Goal: Browse casually: Explore the website without a specific task or goal

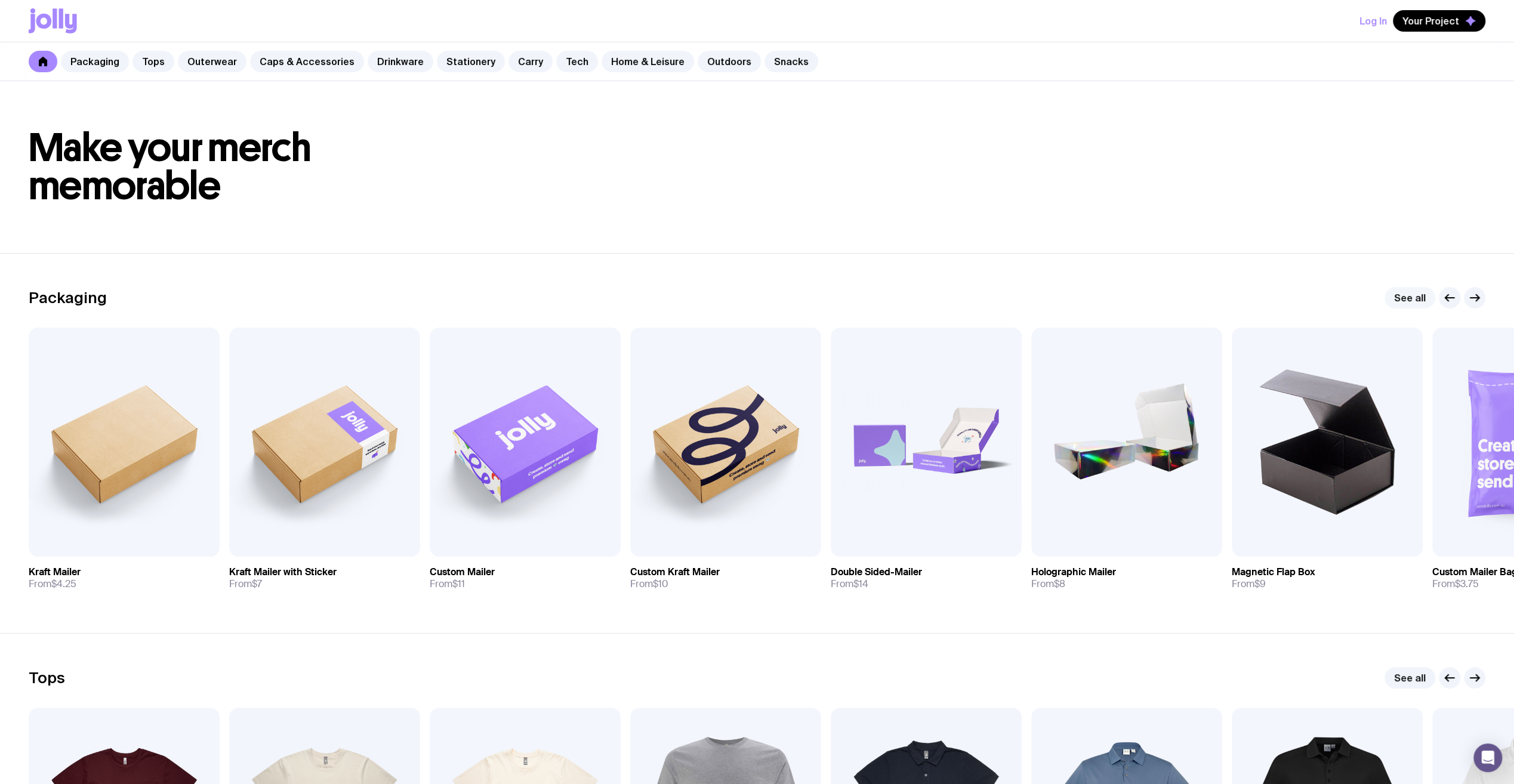
click at [1404, 296] on link "See all" at bounding box center [1410, 297] width 51 height 21
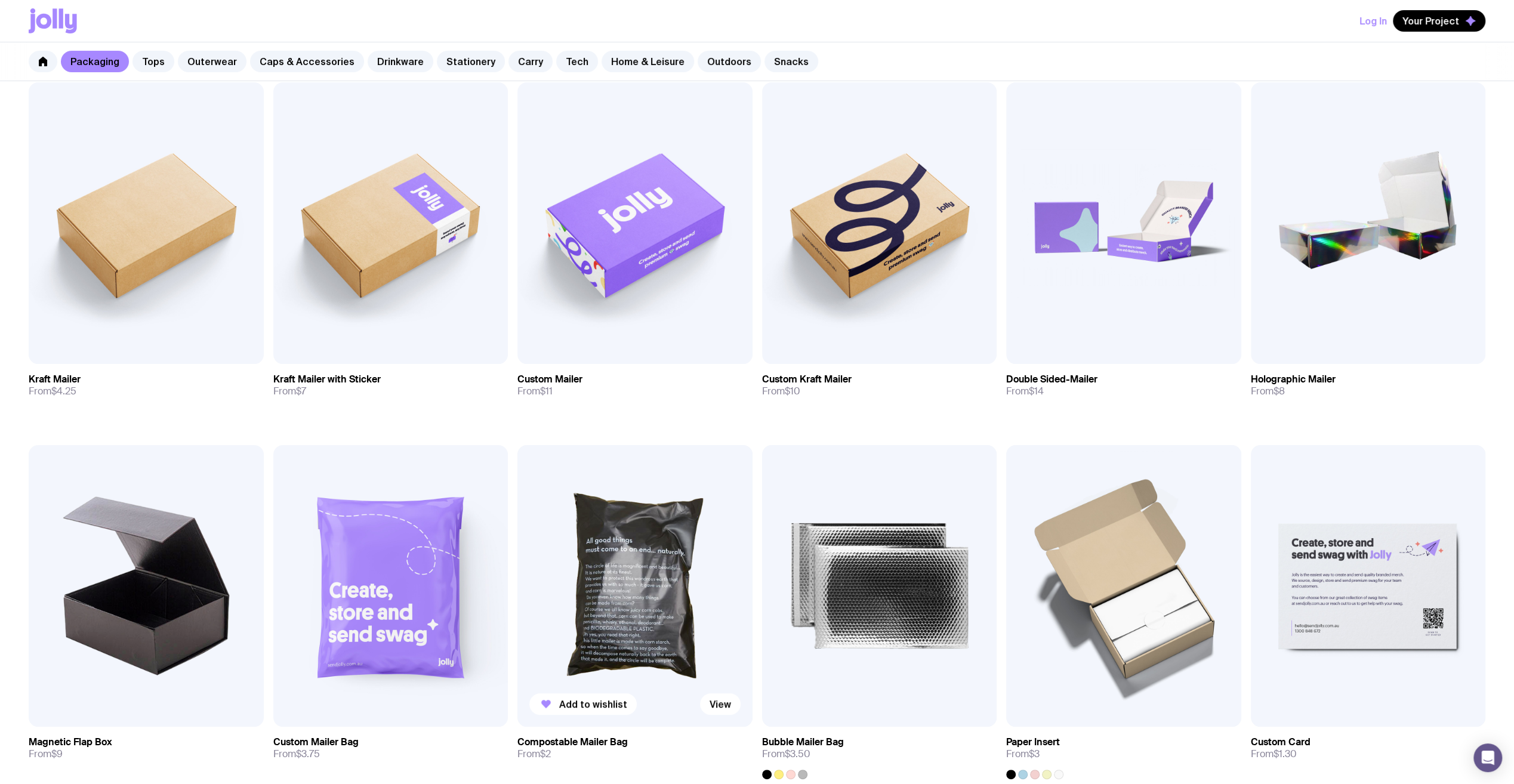
scroll to position [73, 0]
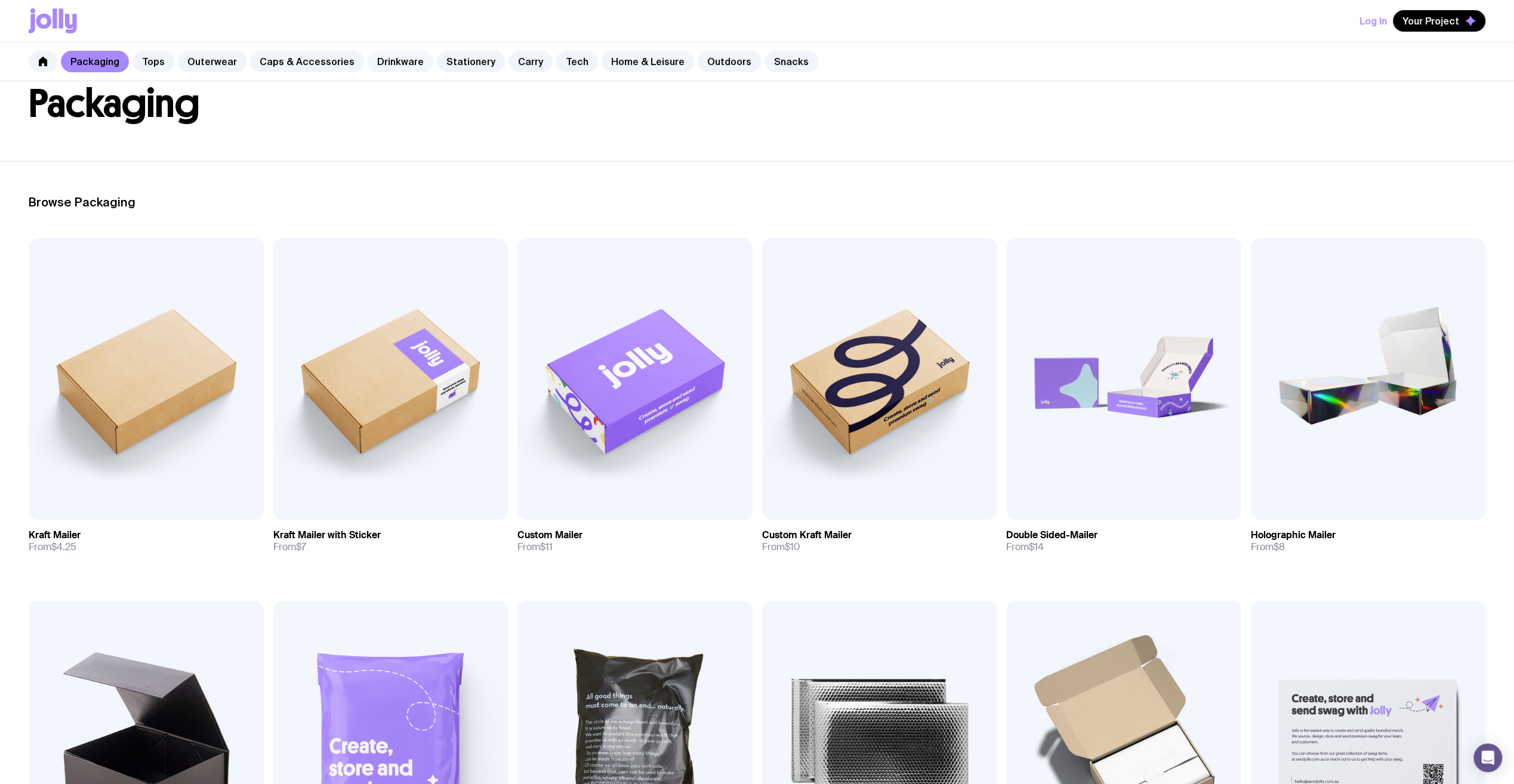
click at [392, 60] on link "Drinkware" at bounding box center [400, 61] width 66 height 21
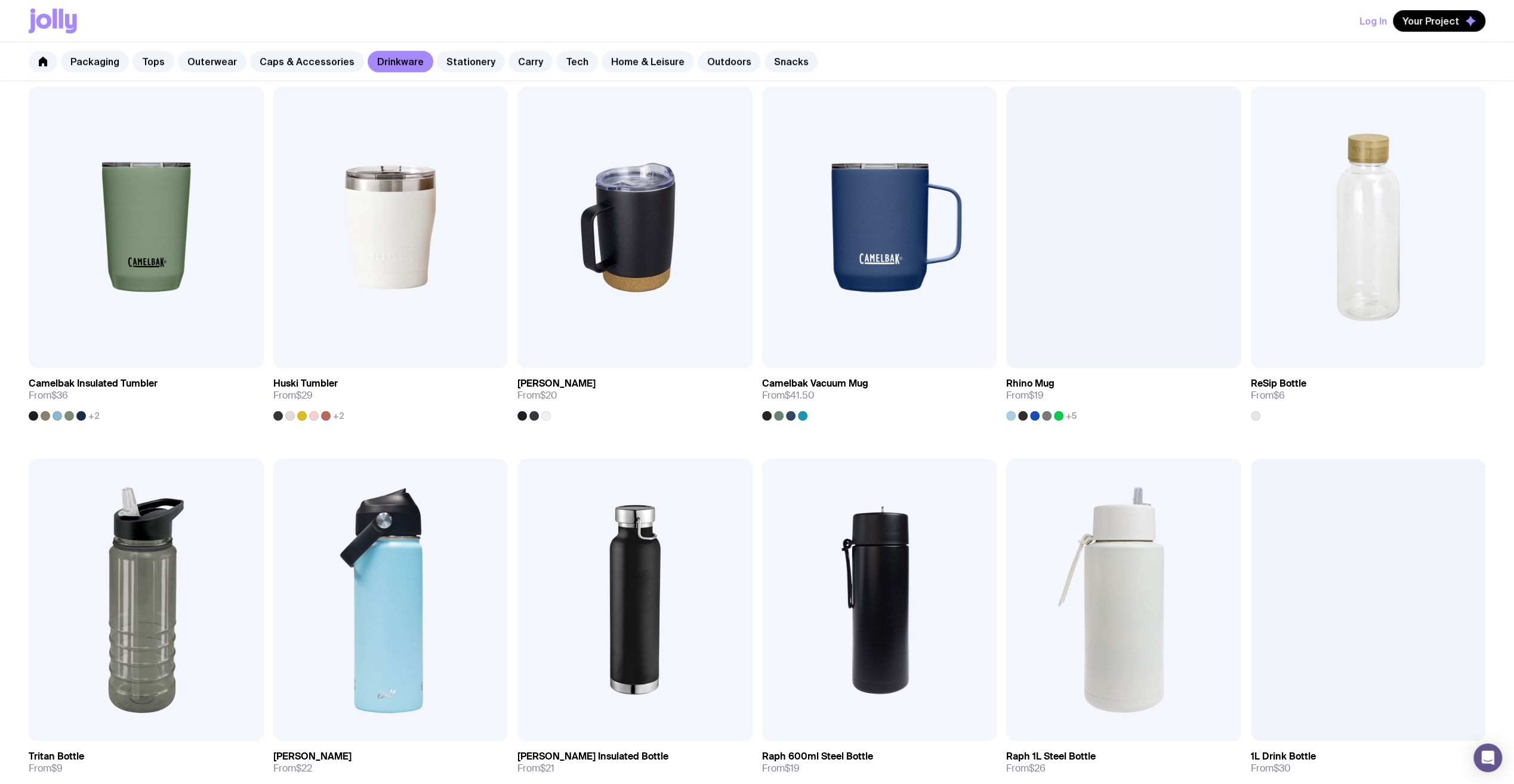
scroll to position [179, 0]
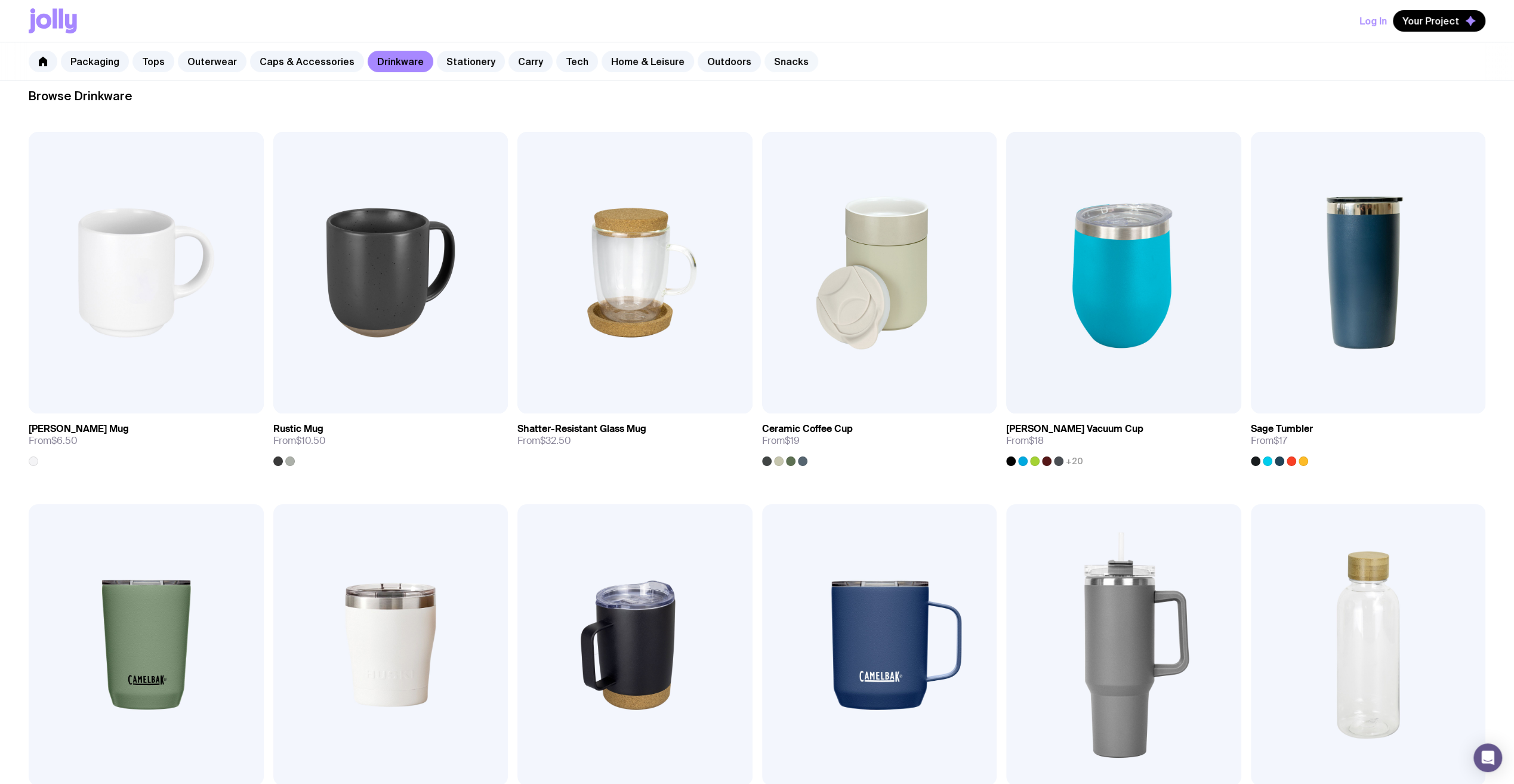
click at [775, 65] on link "Snacks" at bounding box center [792, 61] width 54 height 21
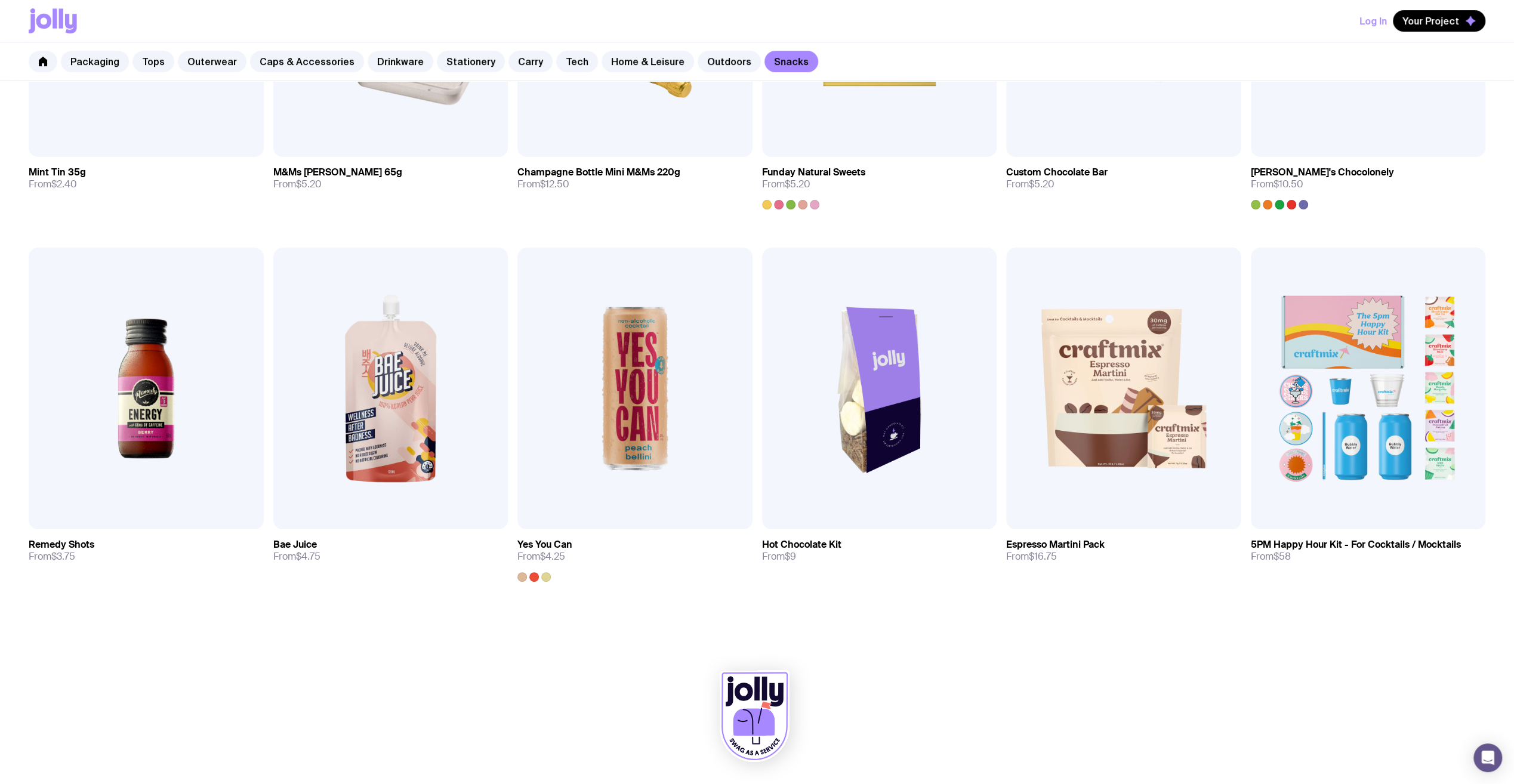
scroll to position [197, 0]
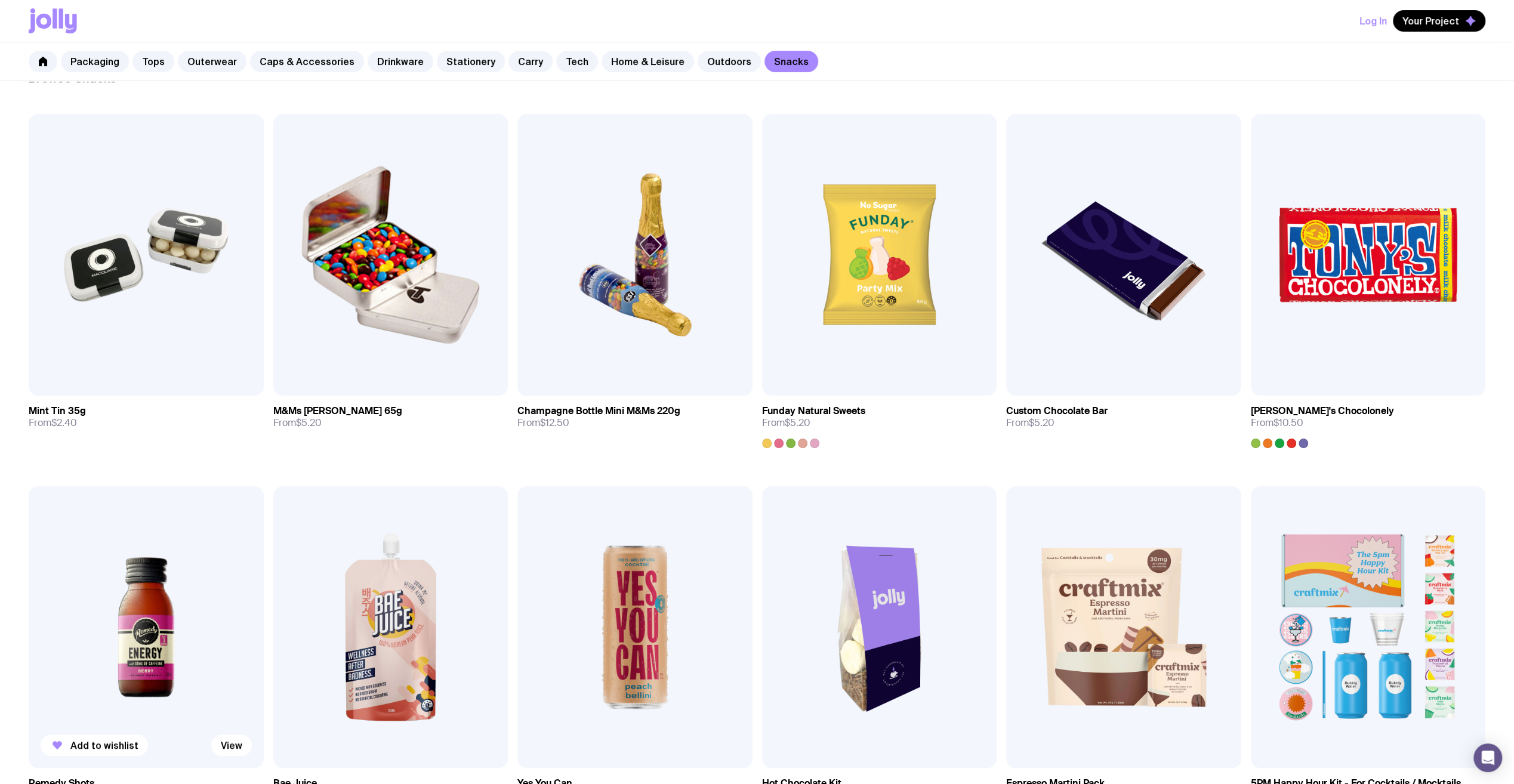
click at [134, 662] on img at bounding box center [146, 627] width 236 height 282
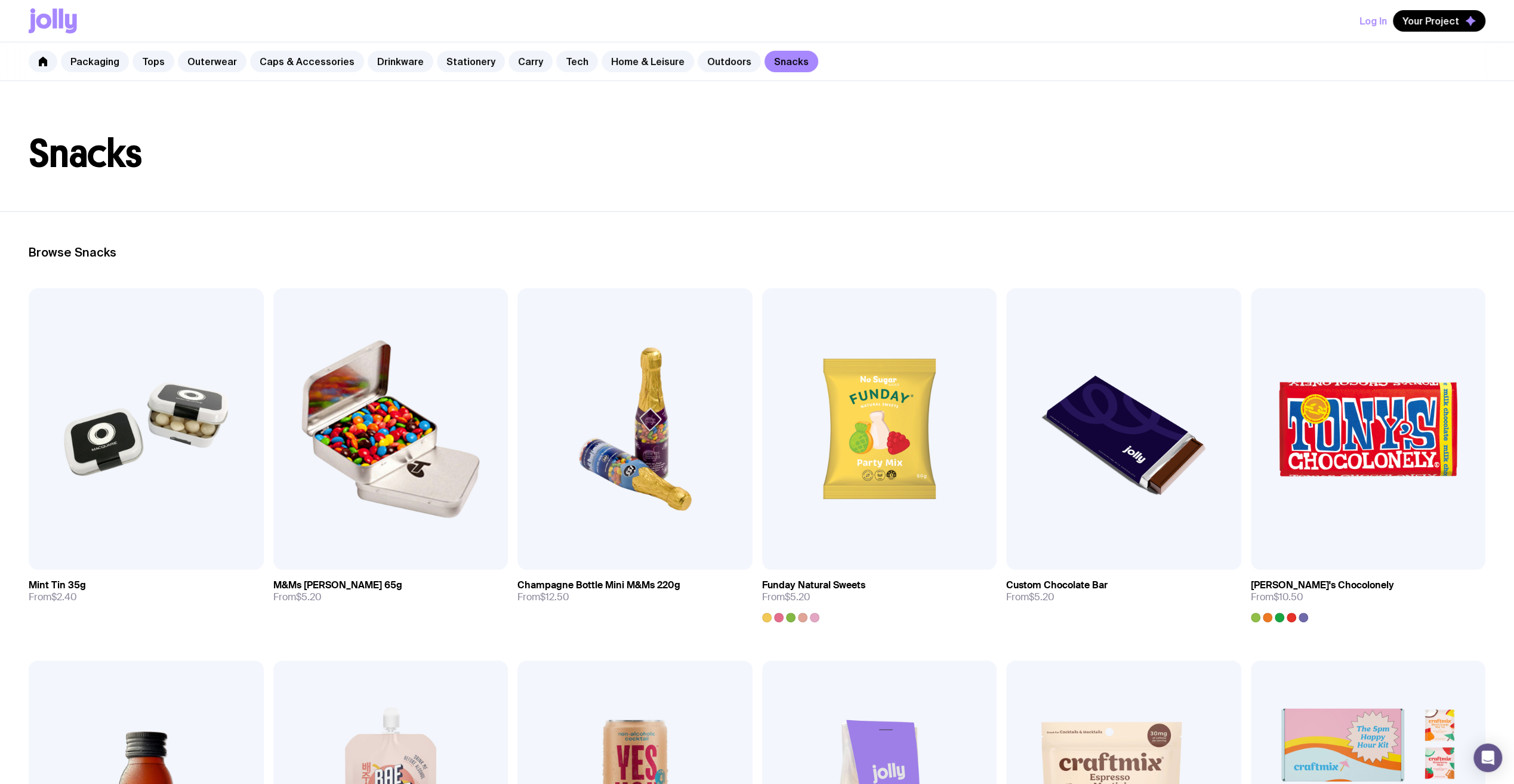
scroll to position [18, 0]
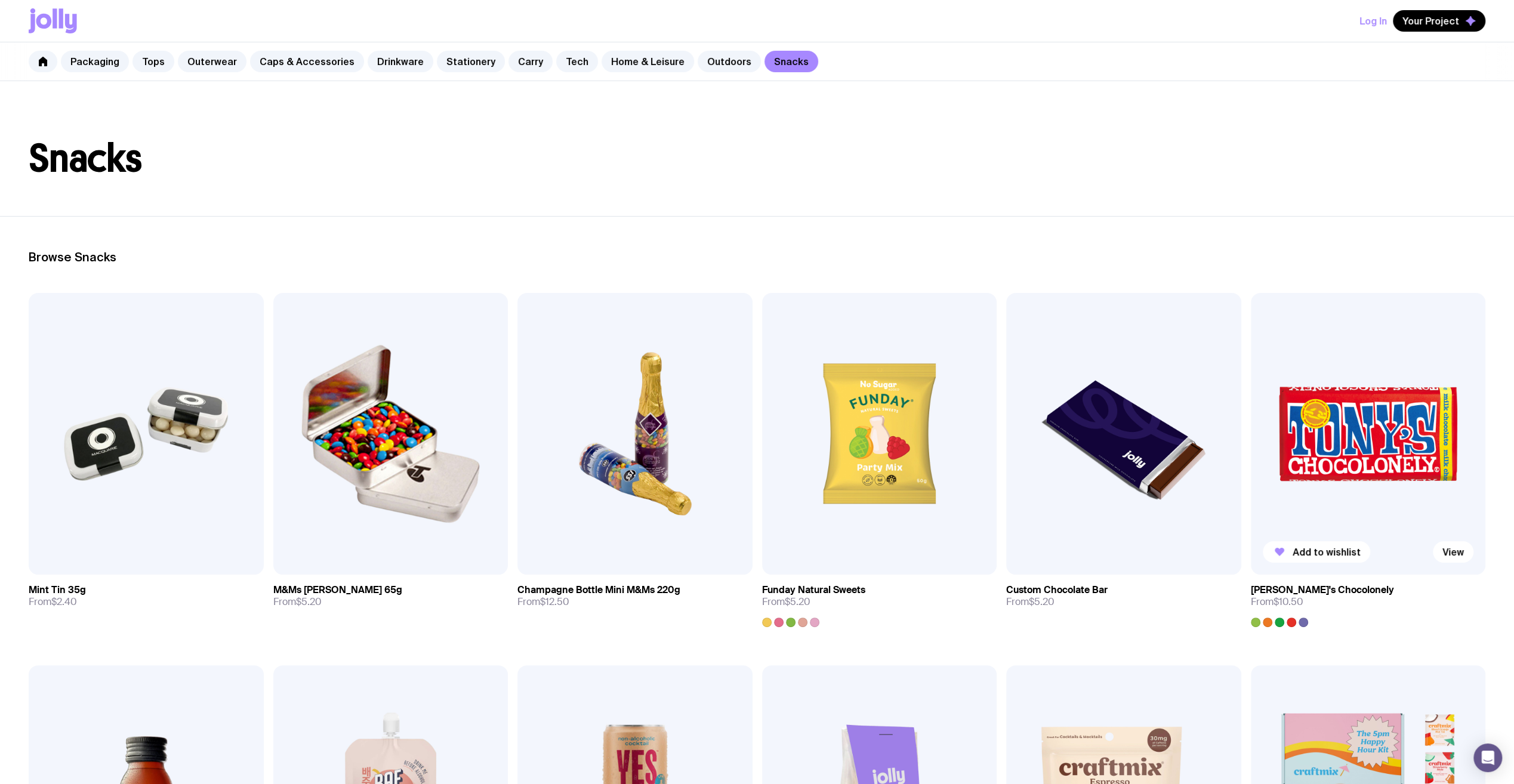
click at [1372, 459] on img at bounding box center [1368, 433] width 236 height 282
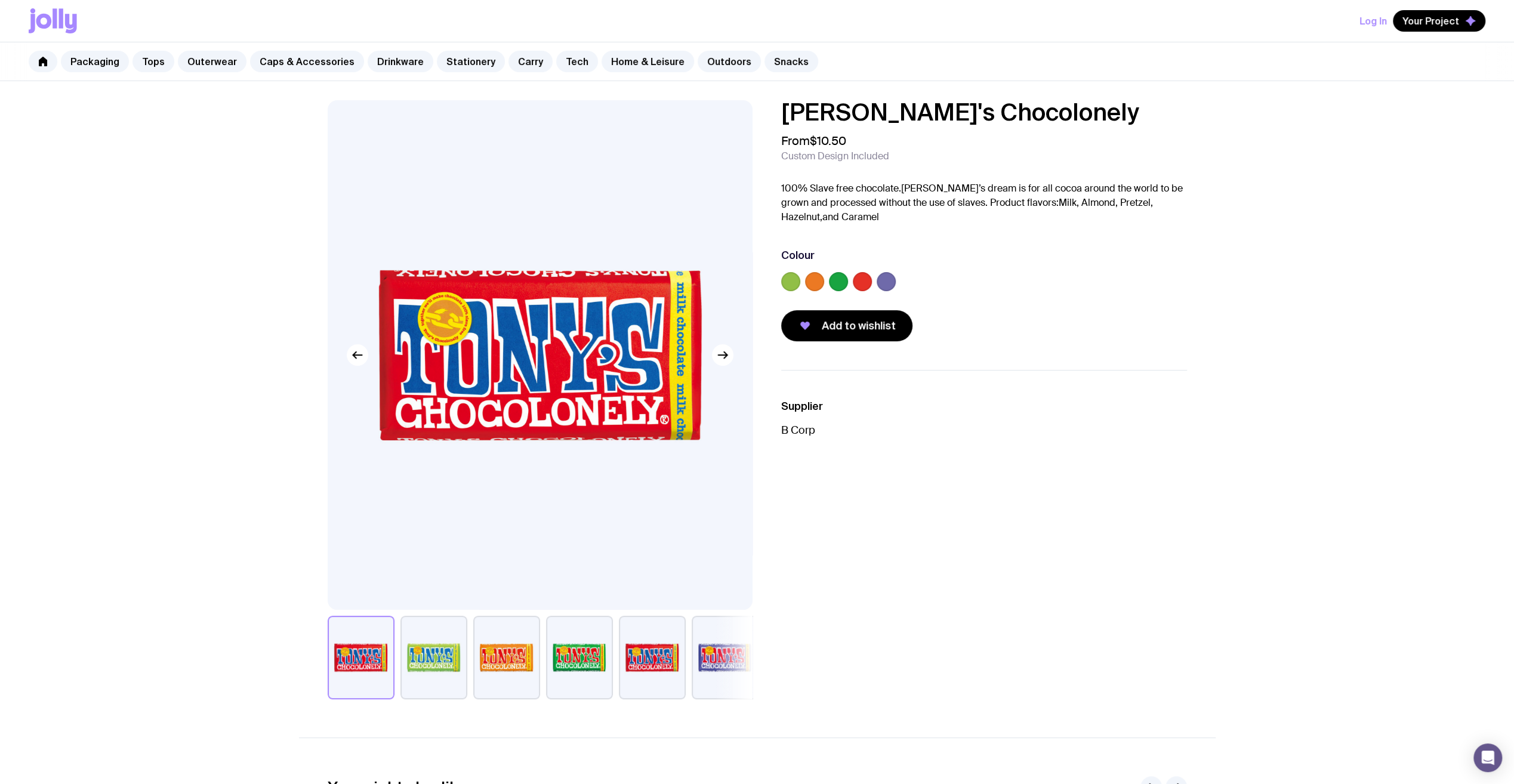
click at [796, 273] on div at bounding box center [791, 282] width 19 height 19
click at [812, 283] on label at bounding box center [815, 282] width 19 height 19
click at [0, 0] on input "radio" at bounding box center [0, 0] width 0 height 0
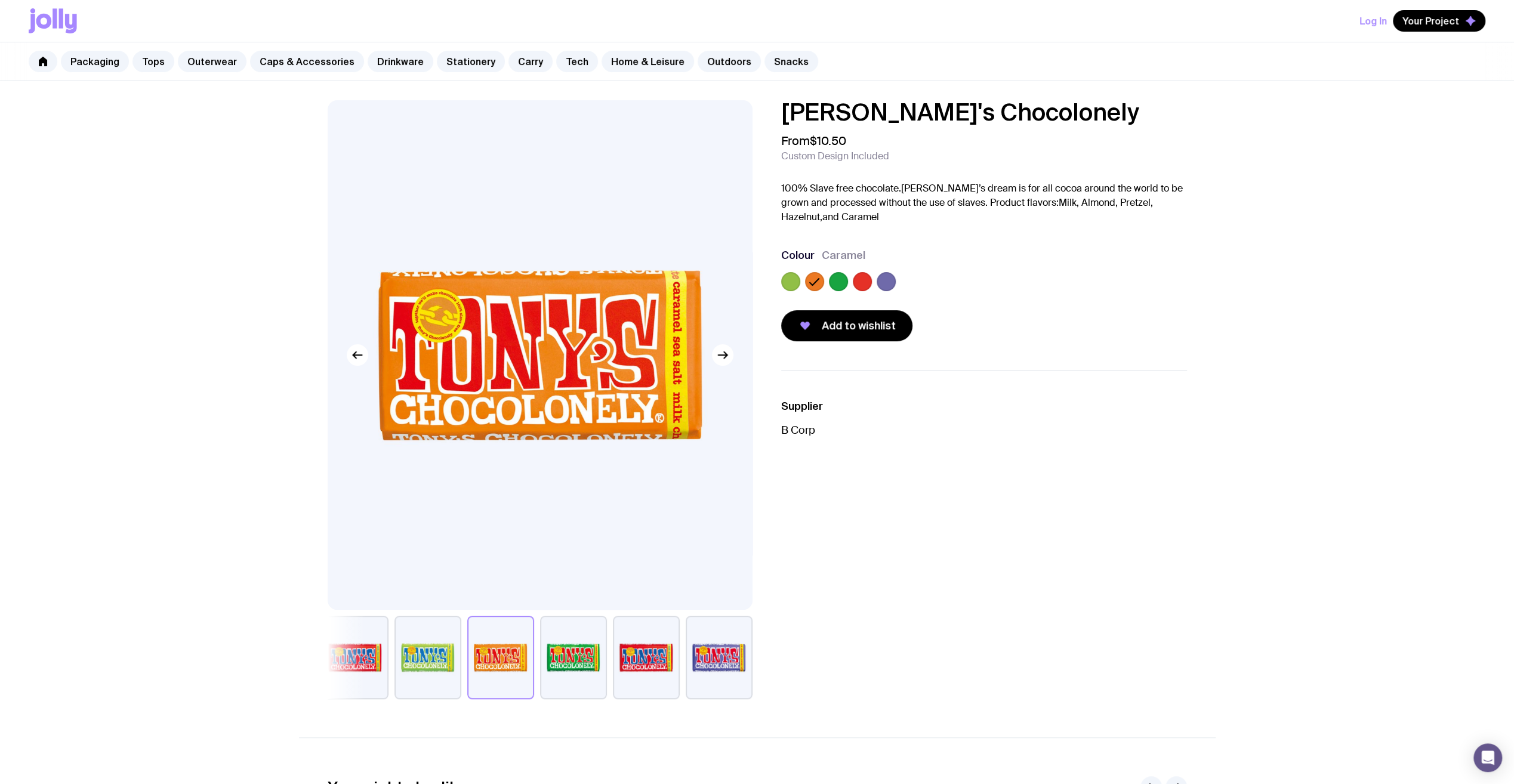
click at [790, 274] on label at bounding box center [791, 282] width 19 height 19
click at [0, 0] on input "radio" at bounding box center [0, 0] width 0 height 0
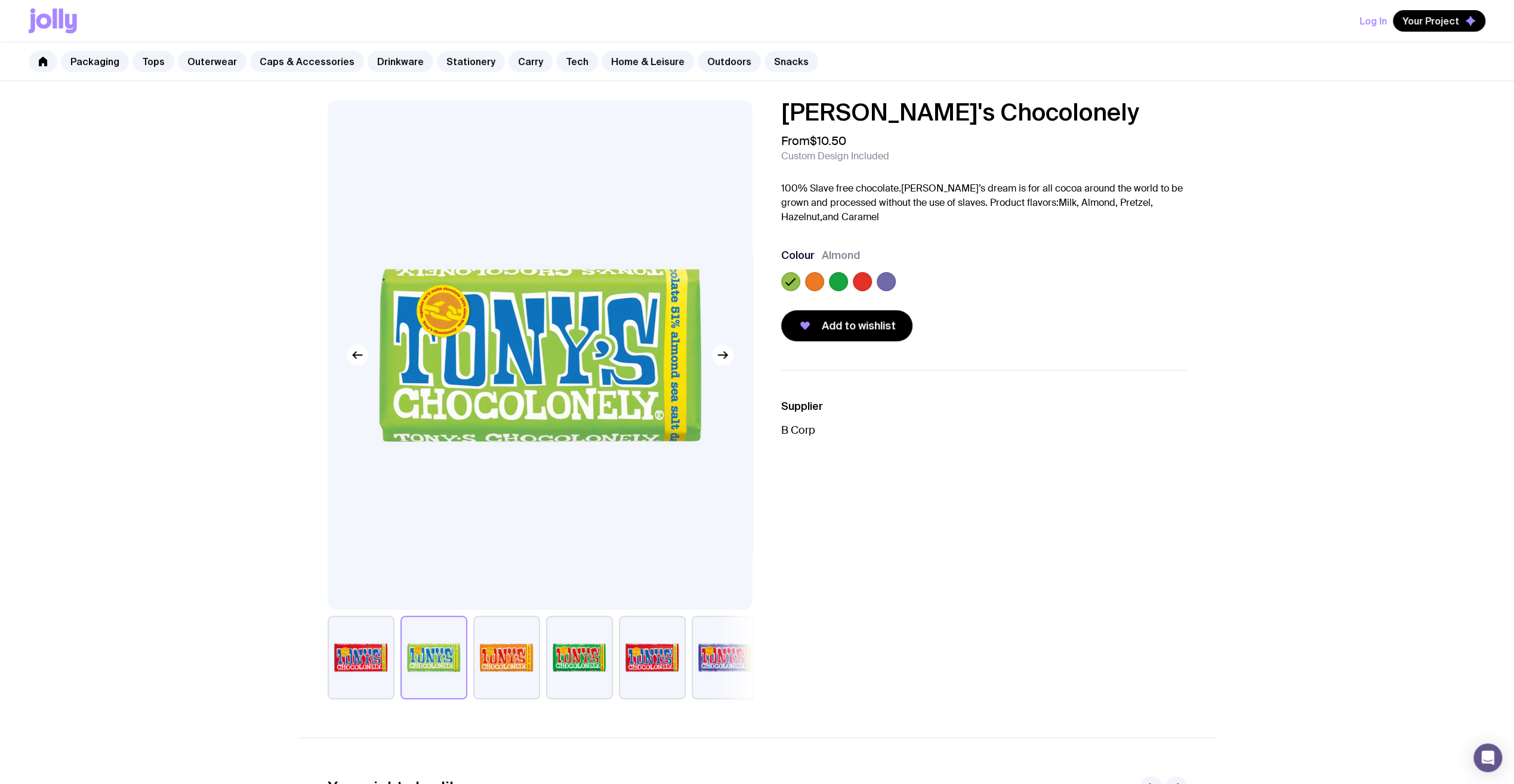
click at [837, 283] on label at bounding box center [838, 282] width 19 height 19
click at [0, 0] on input "radio" at bounding box center [0, 0] width 0 height 0
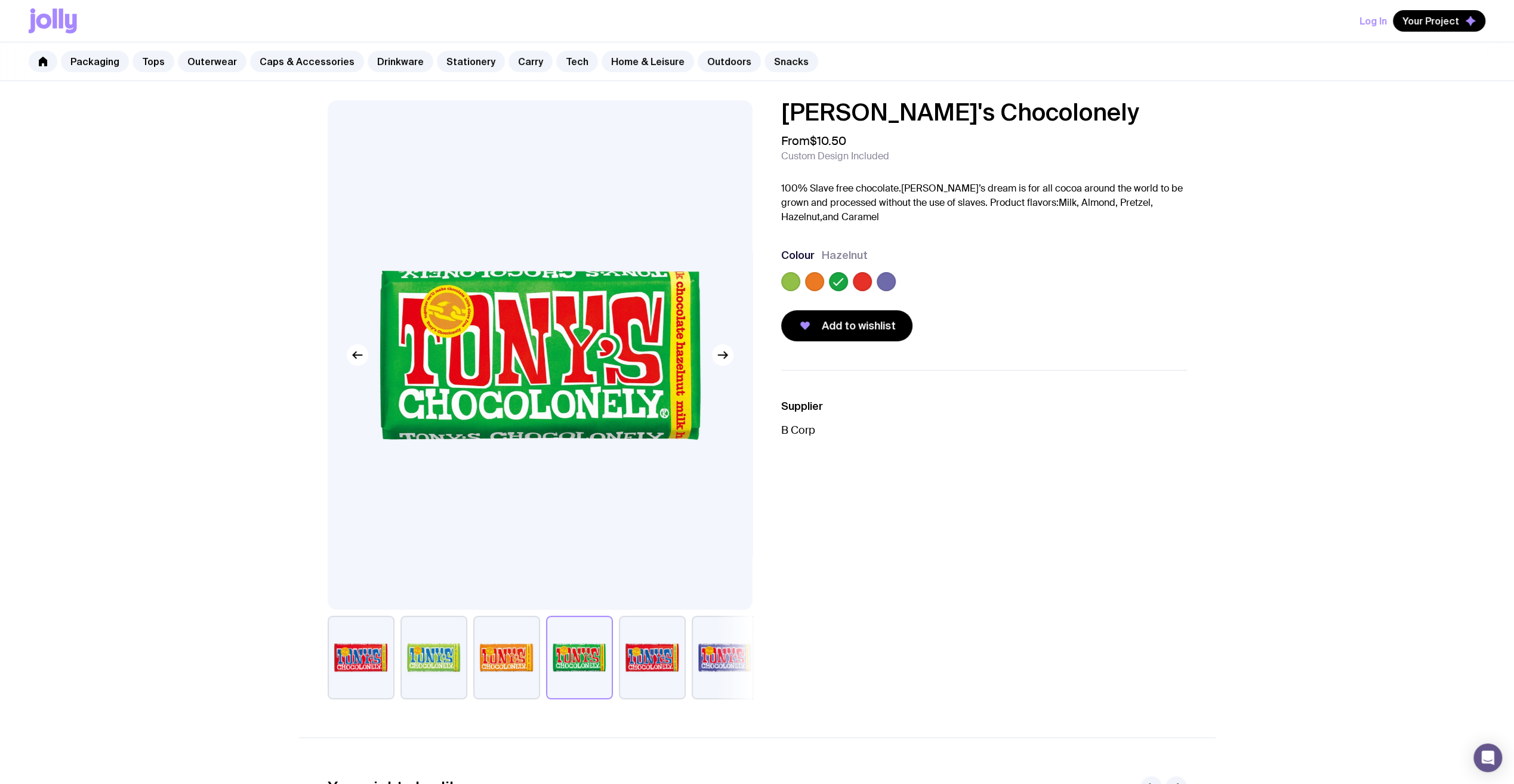
click at [449, 316] on img at bounding box center [540, 356] width 425 height 510
click at [450, 323] on img at bounding box center [540, 356] width 425 height 510
click at [402, 52] on link "Drinkware" at bounding box center [400, 61] width 66 height 21
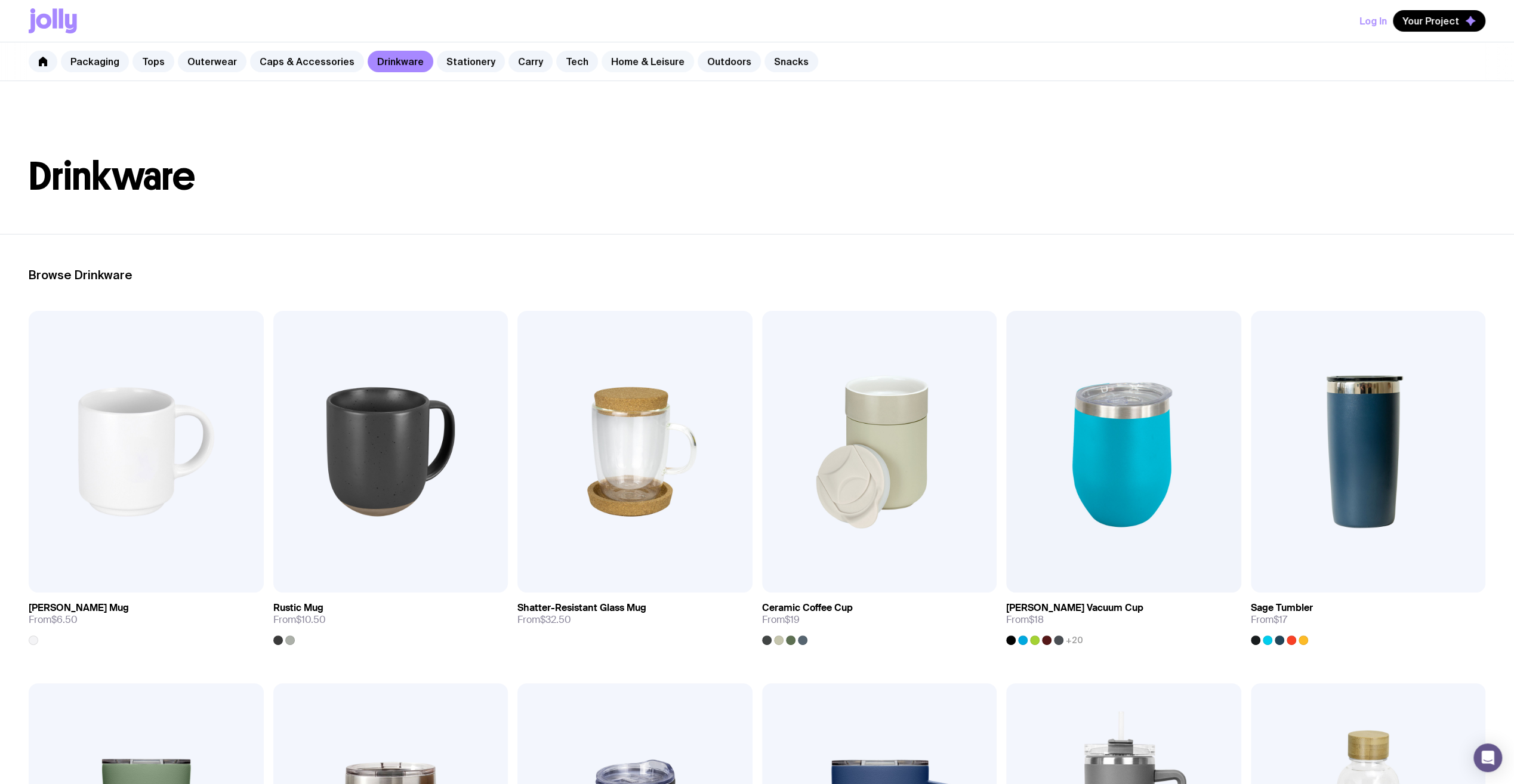
click at [625, 63] on link "Home & Leisure" at bounding box center [648, 61] width 92 height 21
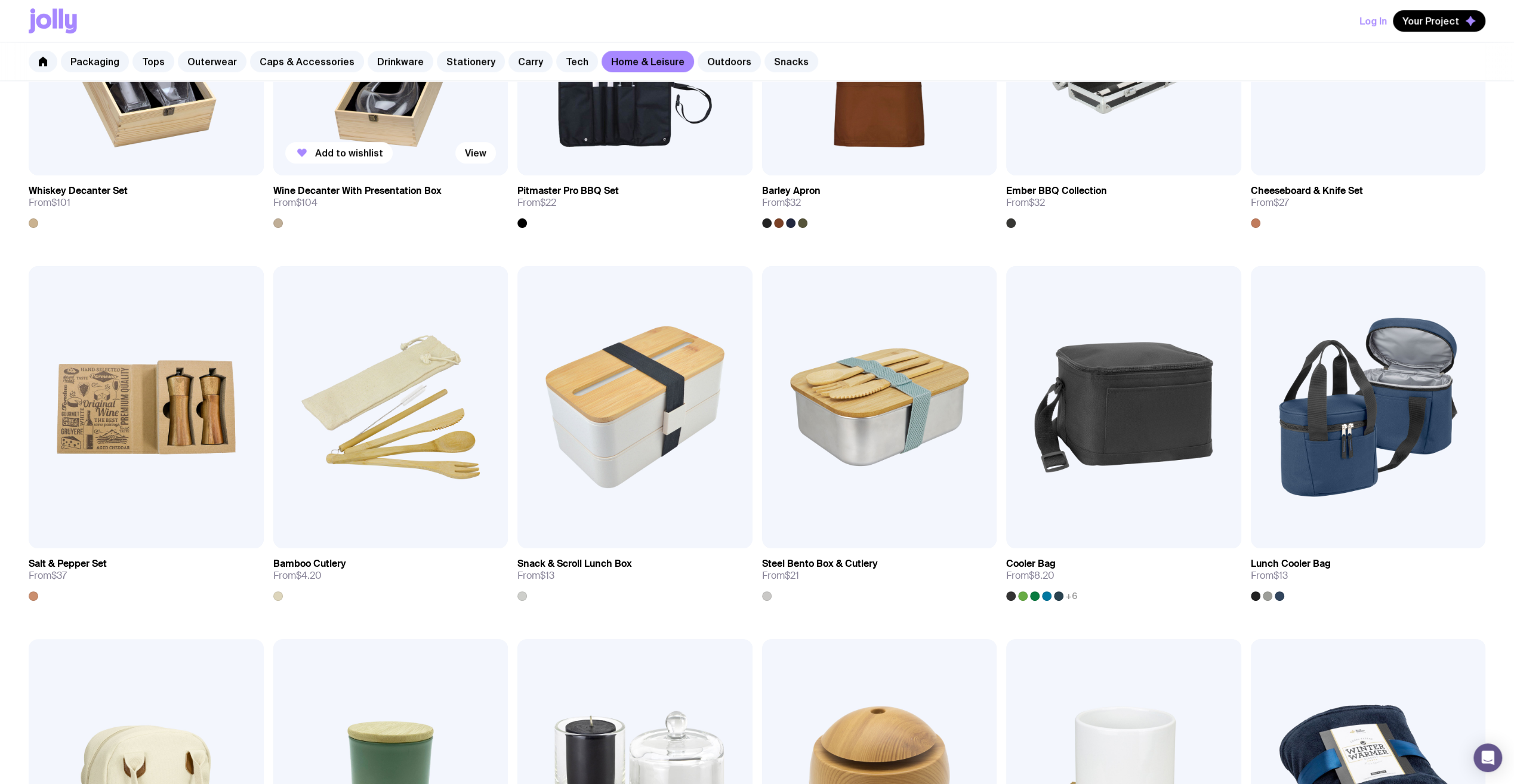
scroll to position [671, 0]
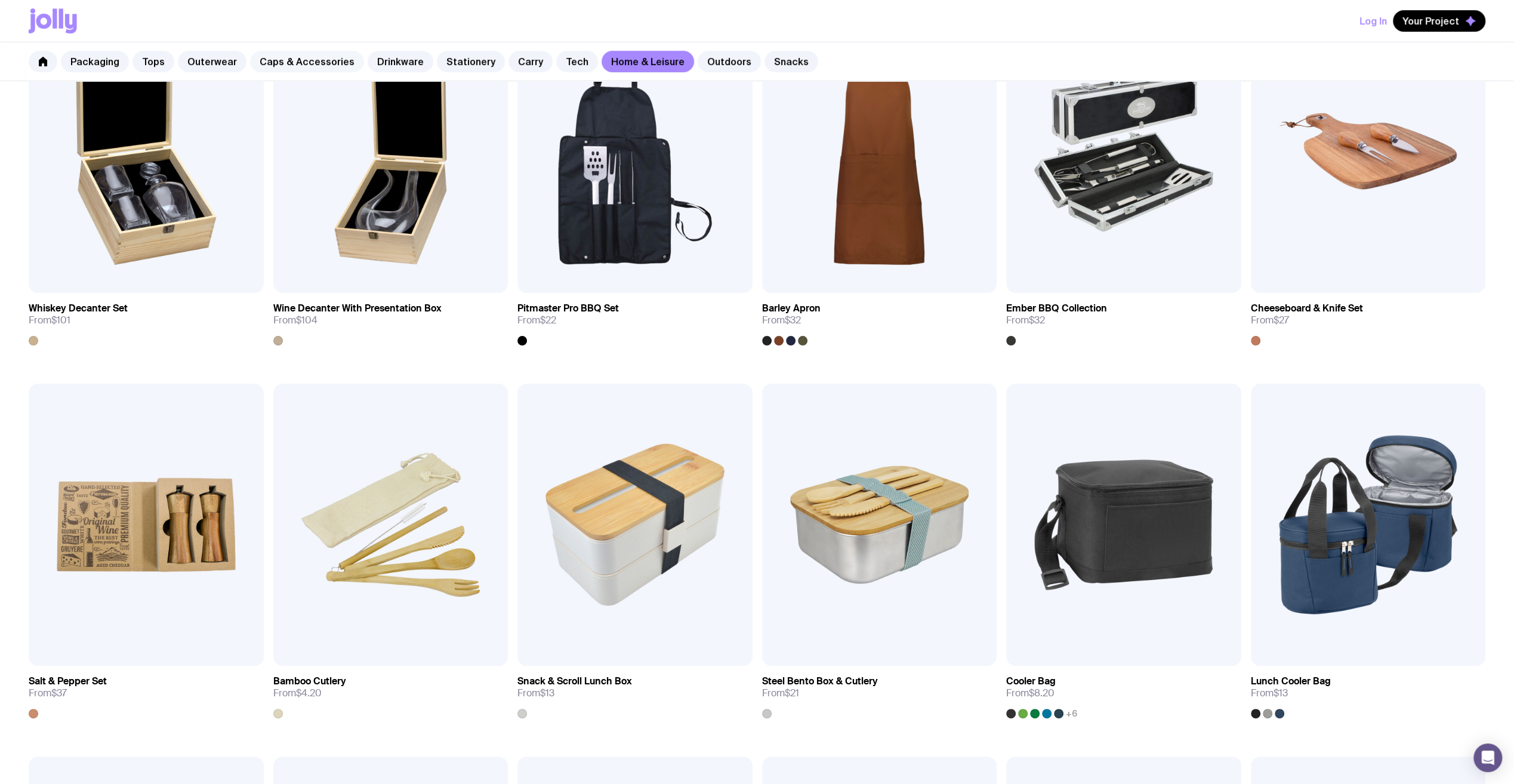
click at [273, 60] on link "Caps & Accessories" at bounding box center [307, 61] width 114 height 21
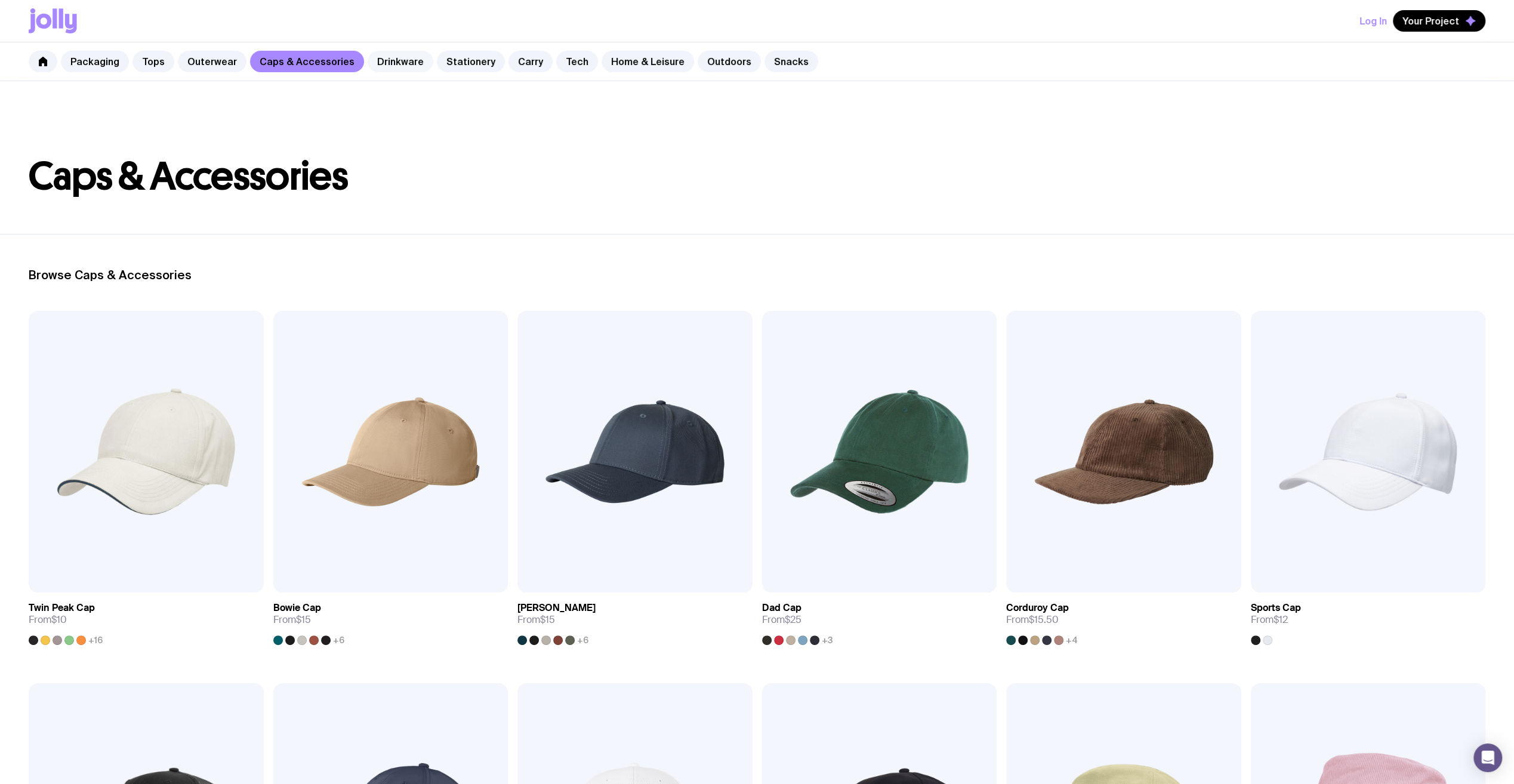
click at [389, 56] on link "Drinkware" at bounding box center [400, 61] width 66 height 21
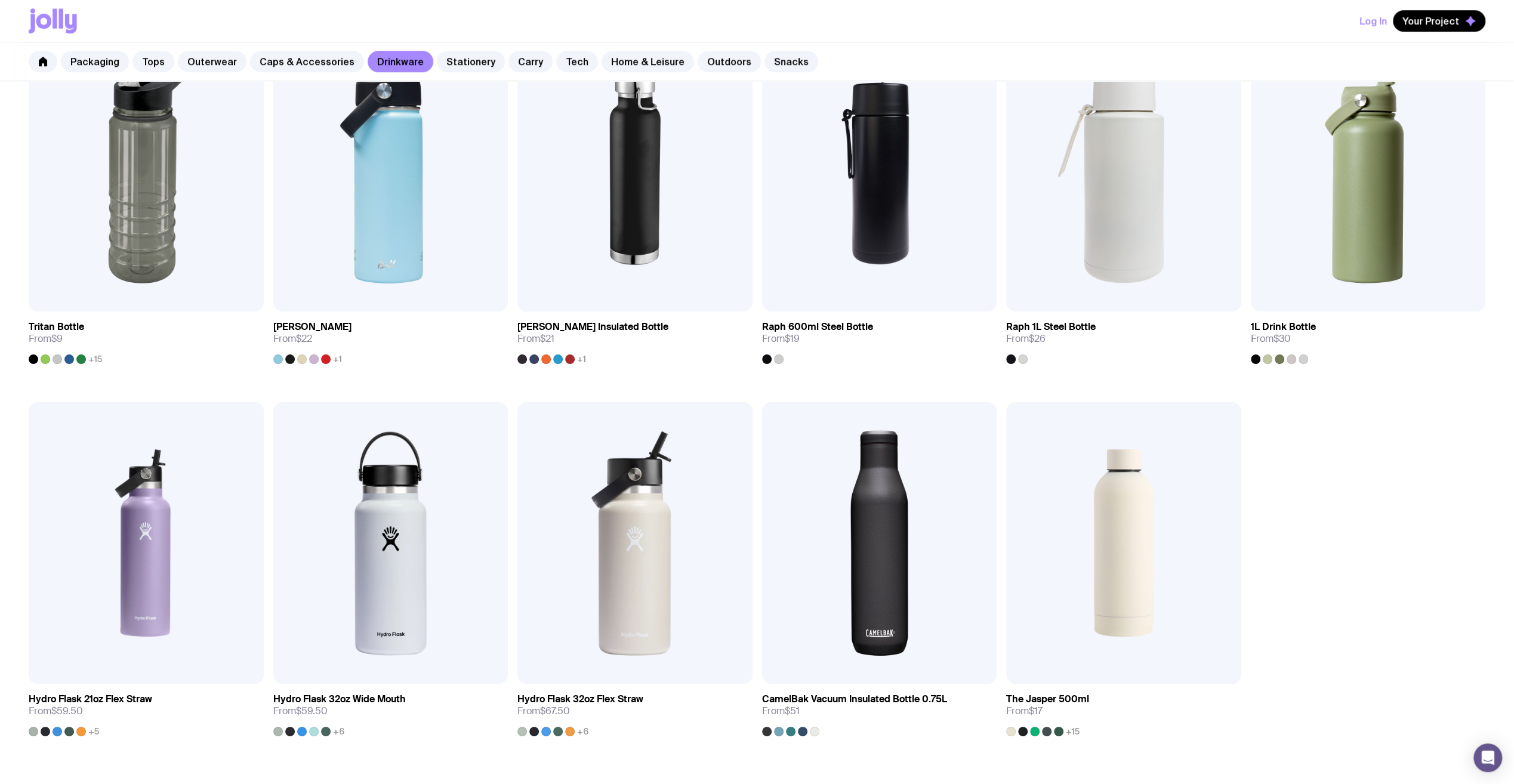
scroll to position [1180, 0]
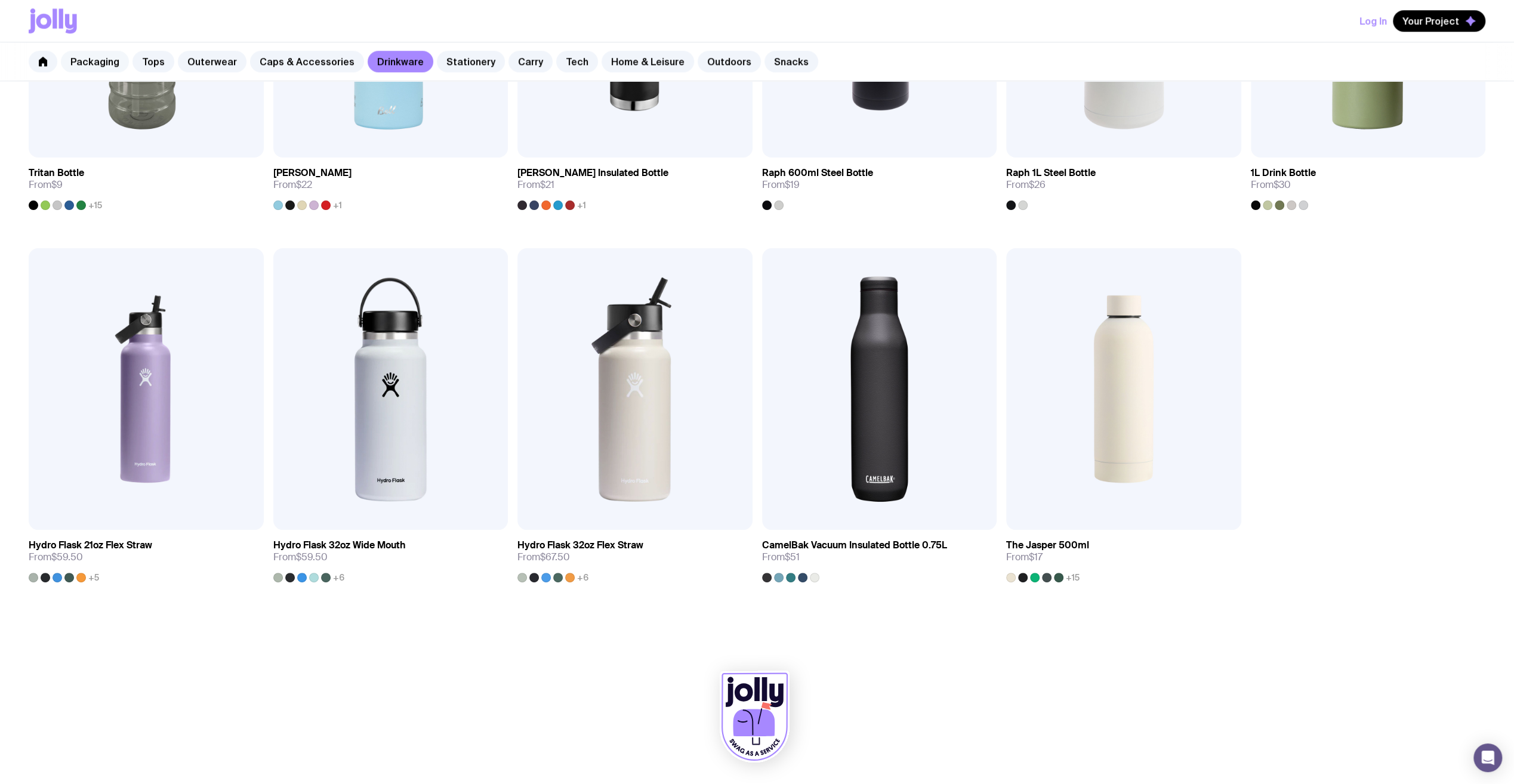
click at [85, 57] on link "Packaging" at bounding box center [95, 61] width 68 height 21
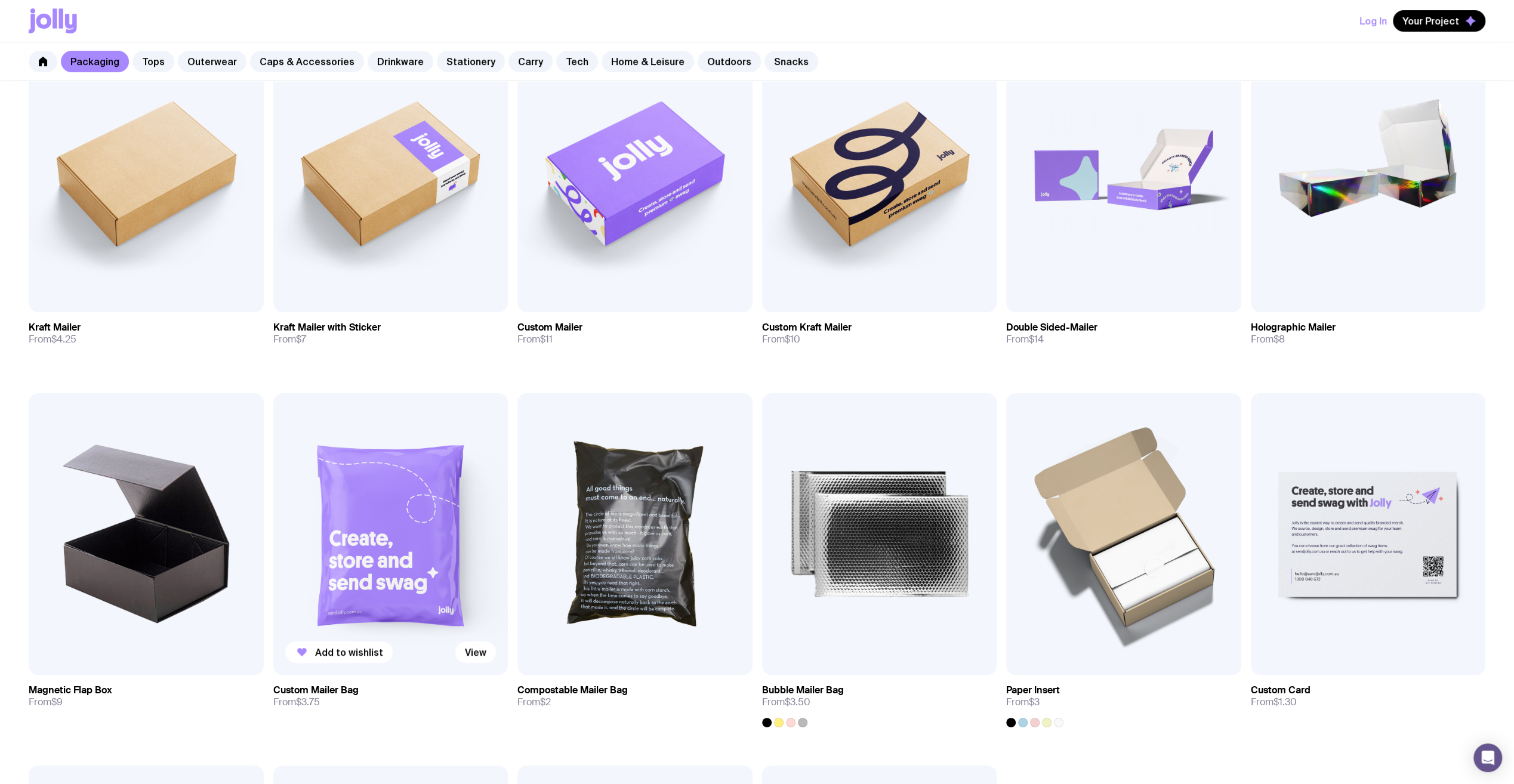
scroll to position [298, 0]
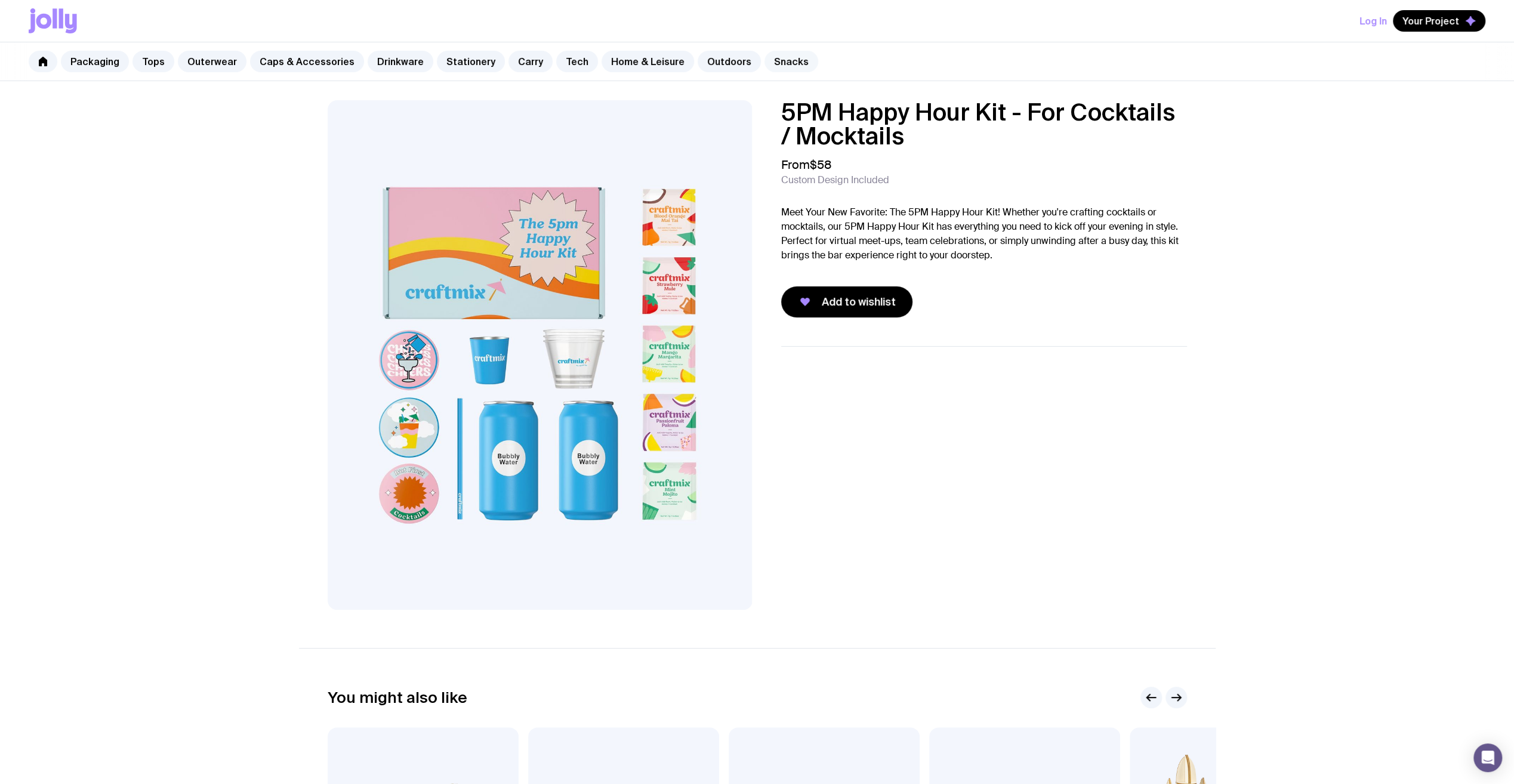
click at [767, 60] on link "Snacks" at bounding box center [792, 61] width 54 height 21
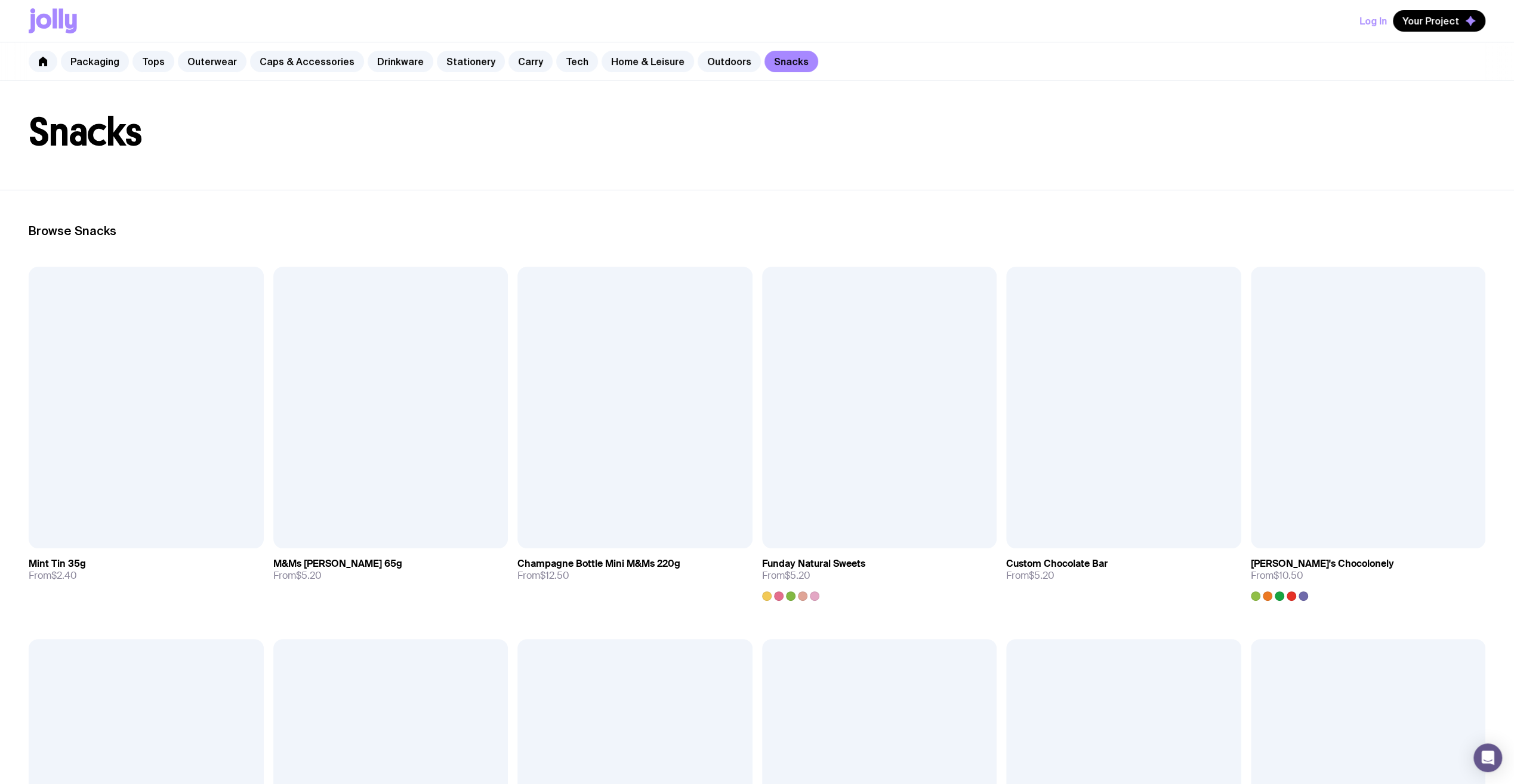
scroll to position [60, 0]
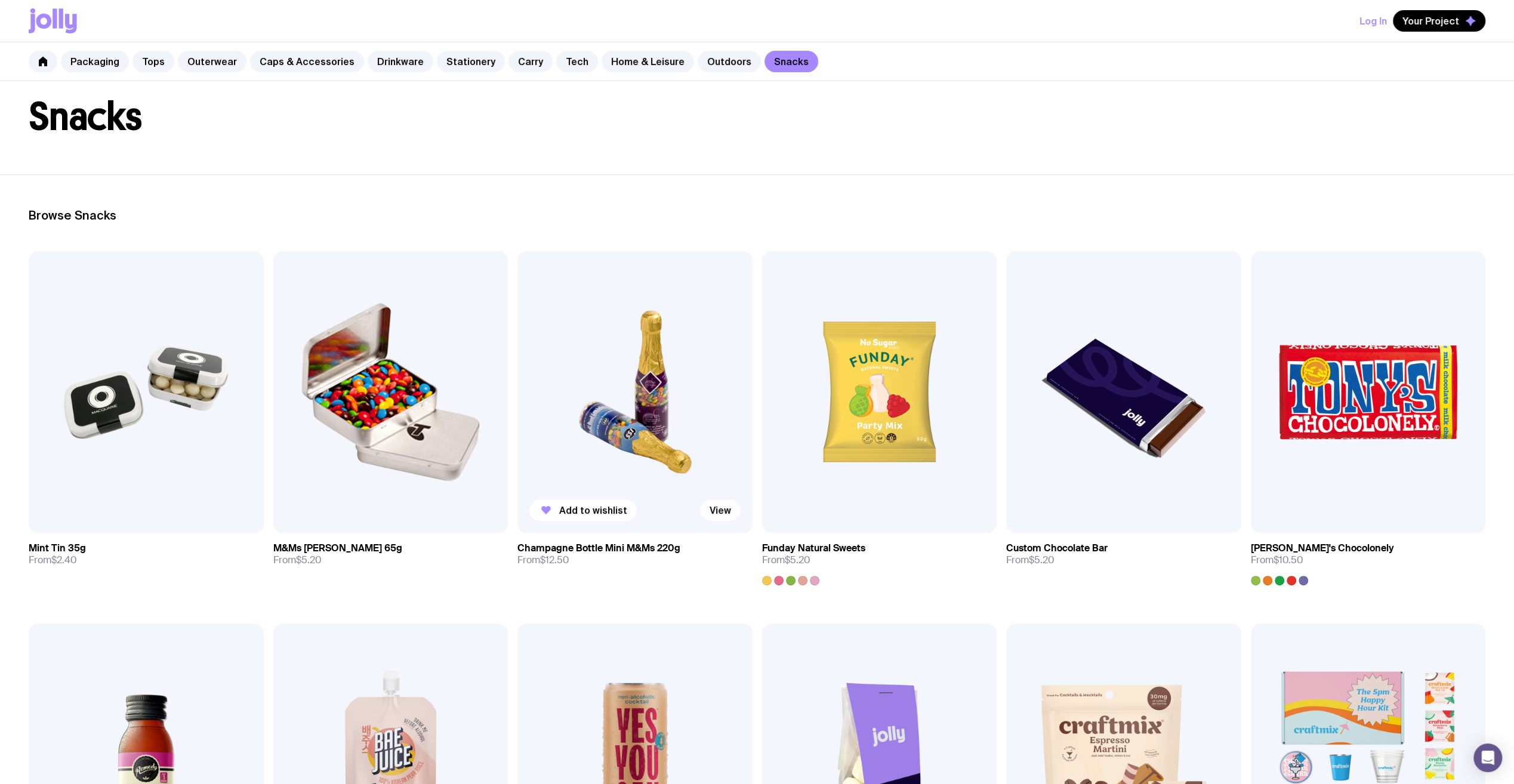
click at [726, 515] on link "View" at bounding box center [721, 510] width 41 height 21
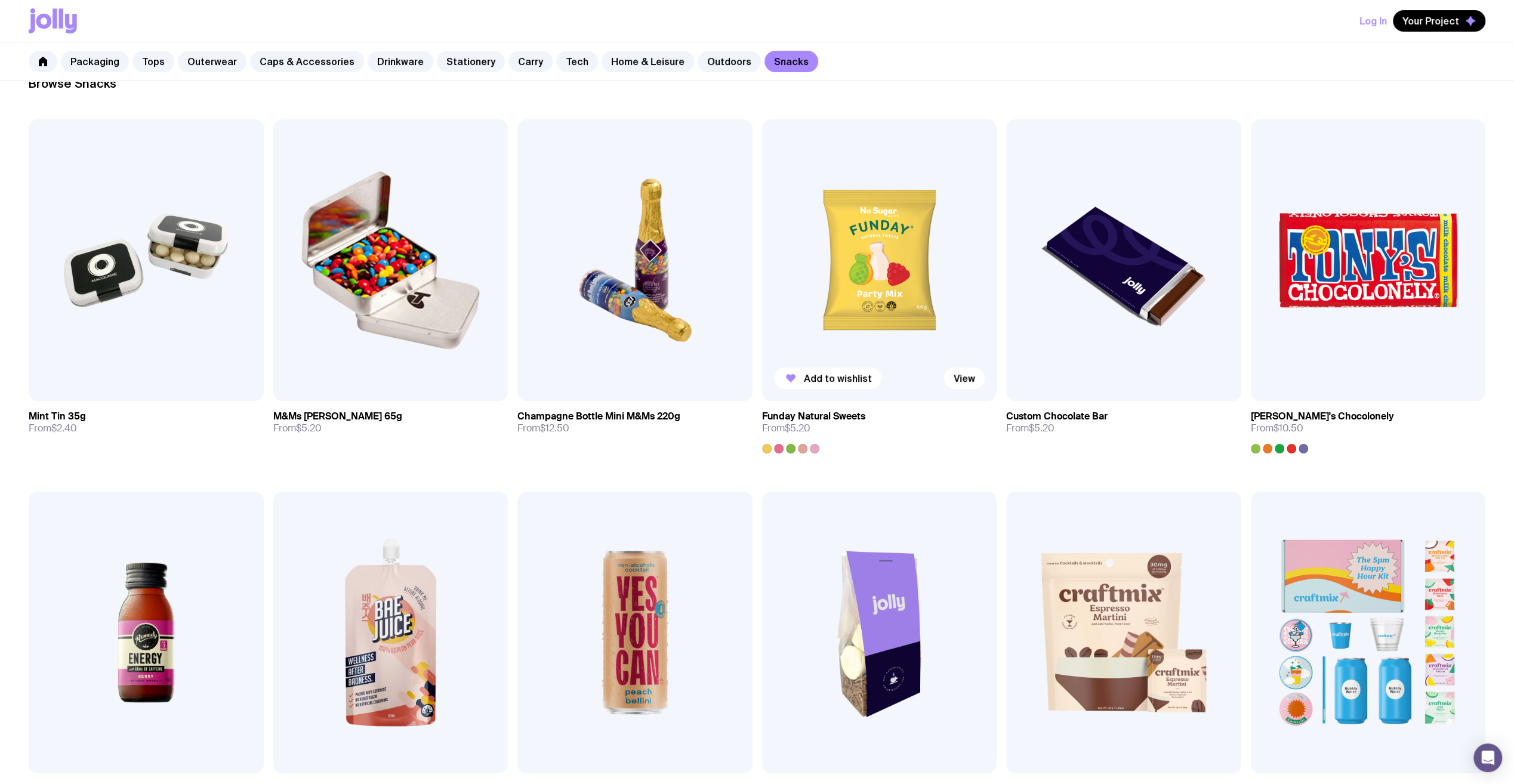
scroll to position [298, 0]
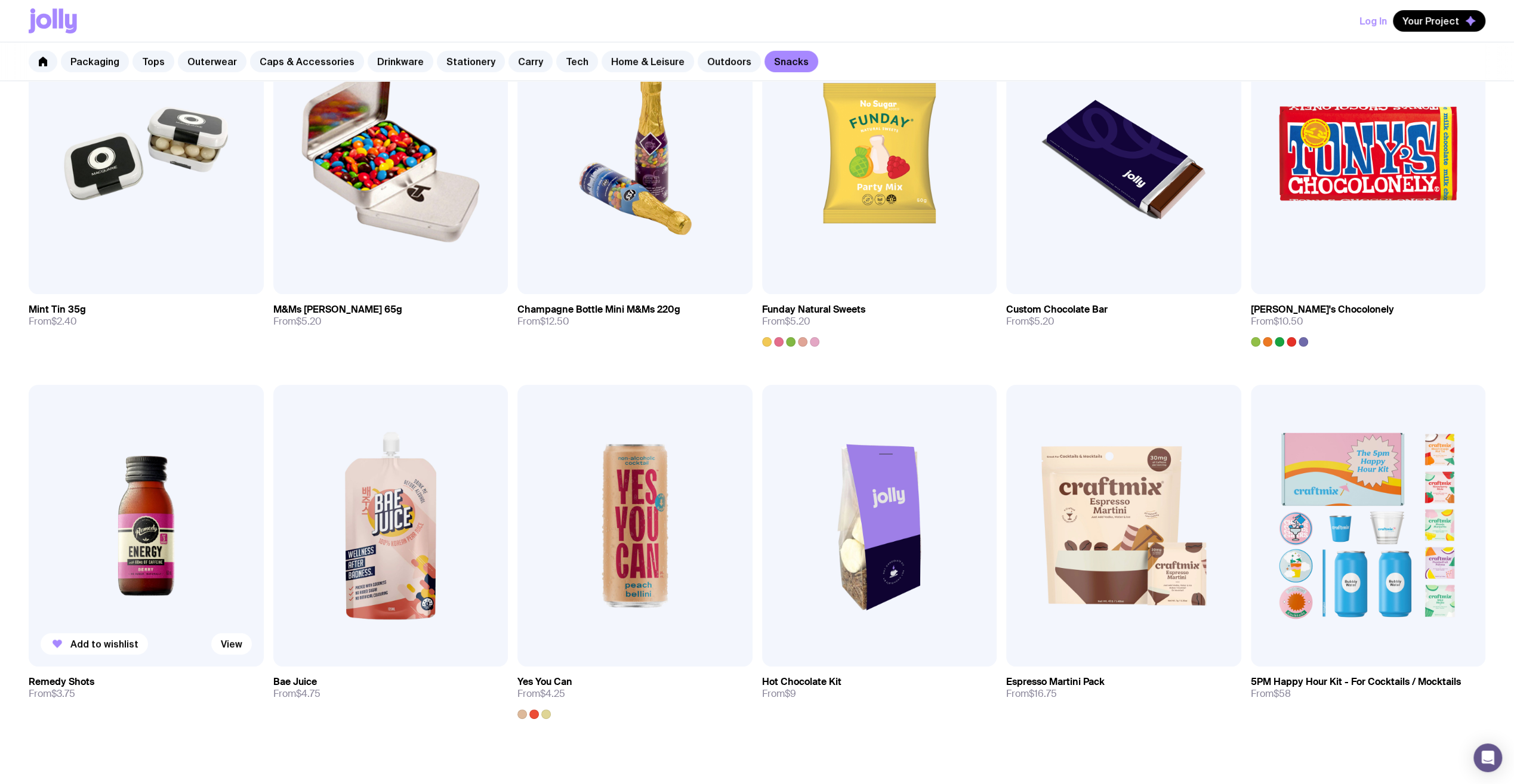
click at [176, 542] on img at bounding box center [146, 525] width 236 height 282
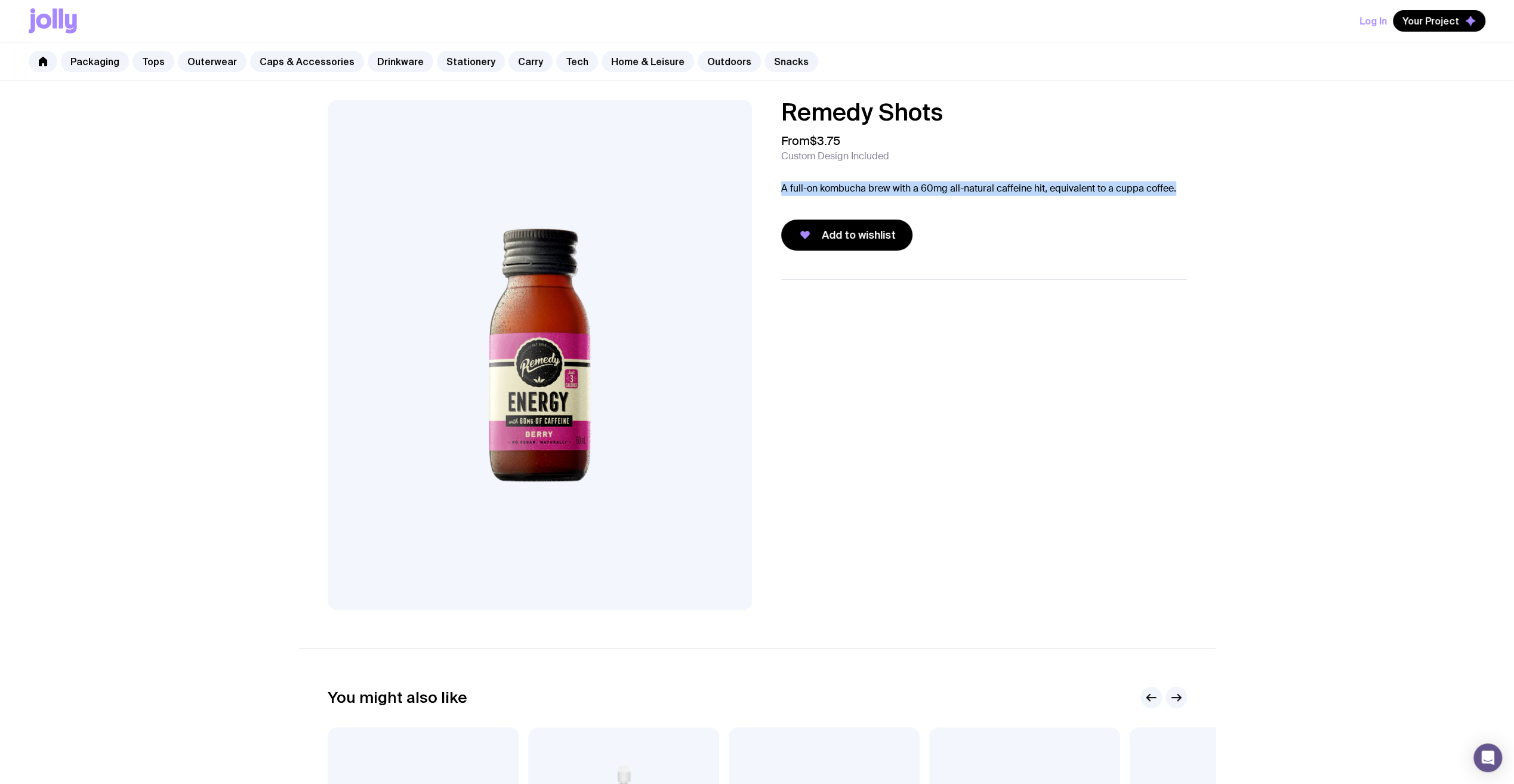
drag, startPoint x: 783, startPoint y: 191, endPoint x: 1213, endPoint y: 195, distance: 430.0
click at [1213, 195] on div "Remedy Shots From $3.75 Custom Design Included A full-on kombucha brew with a 6…" at bounding box center [757, 356] width 916 height 510
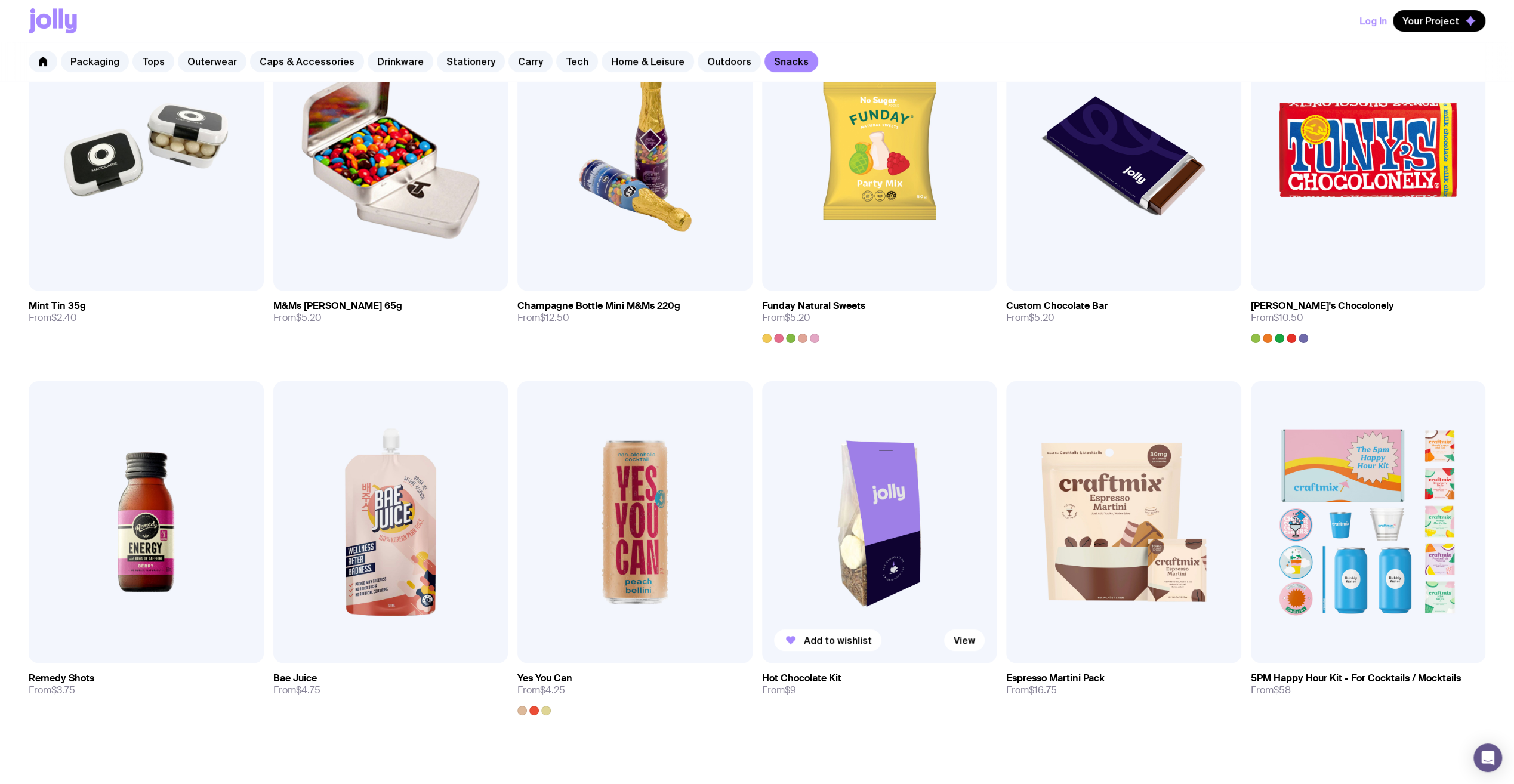
scroll to position [436, 0]
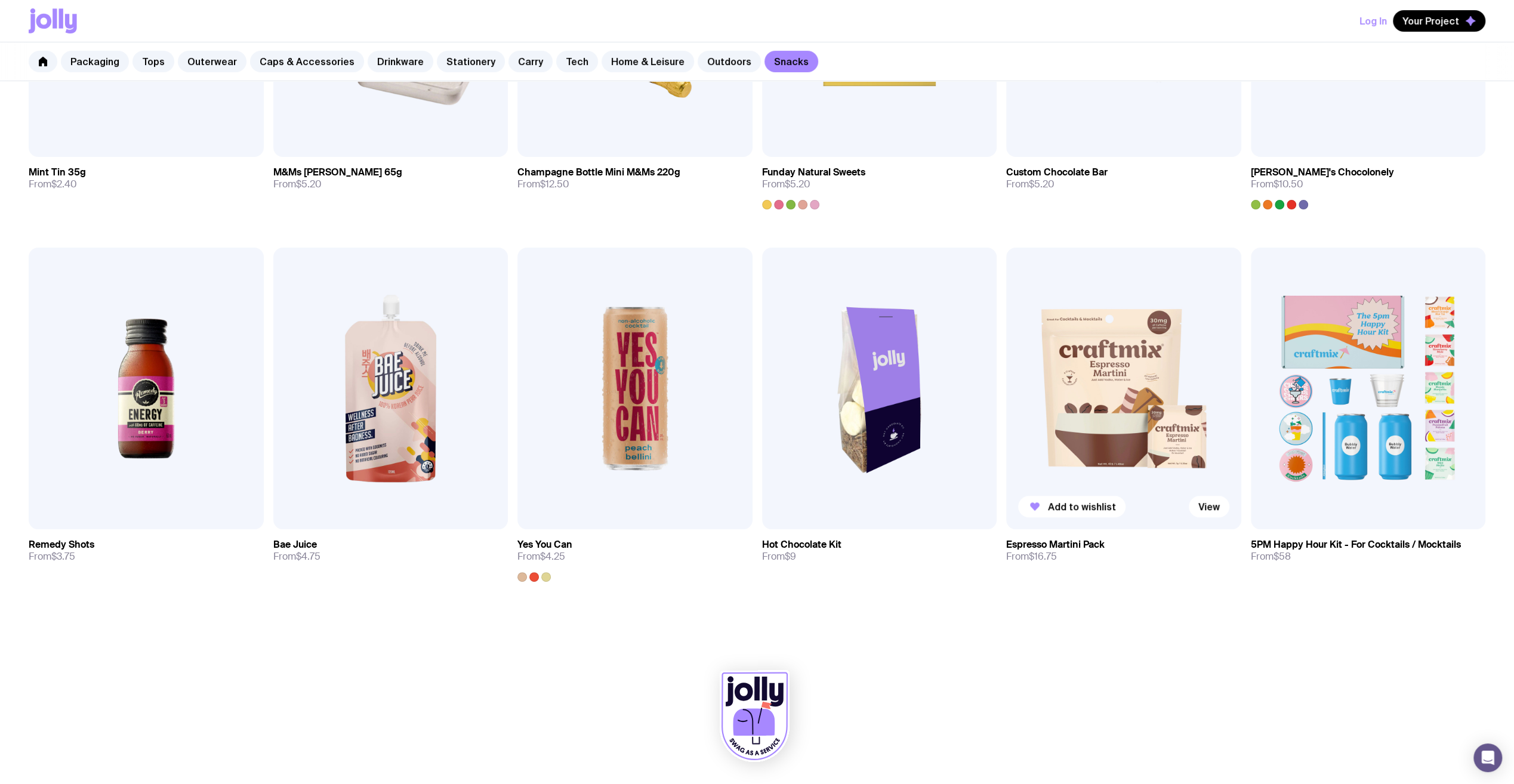
click at [1084, 444] on img at bounding box center [1123, 388] width 236 height 282
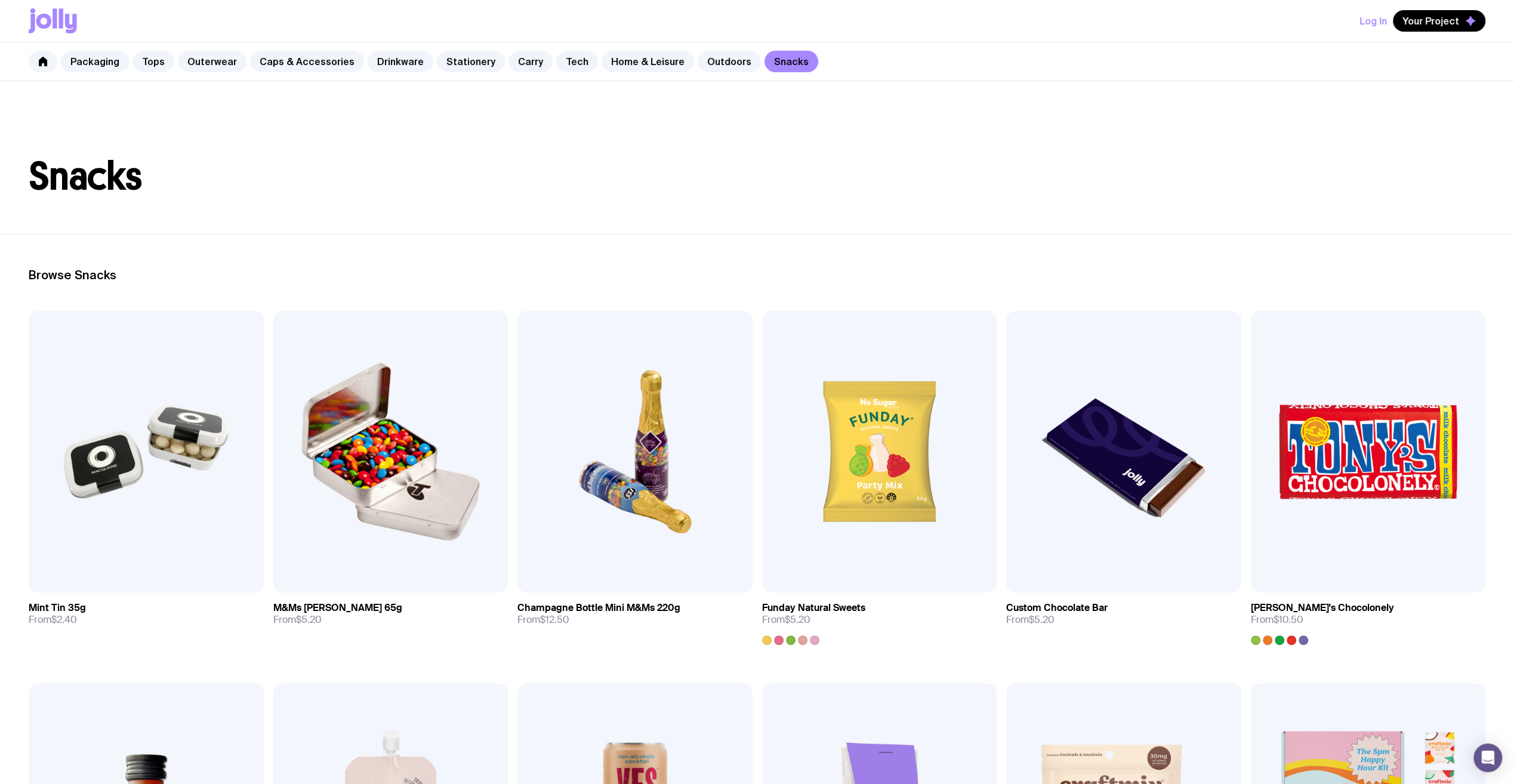
click at [98, 277] on h2 "Browse Snacks" at bounding box center [757, 275] width 1457 height 15
click at [768, 54] on link "Snacks" at bounding box center [792, 61] width 54 height 21
click at [387, 65] on link "Drinkware" at bounding box center [400, 61] width 66 height 21
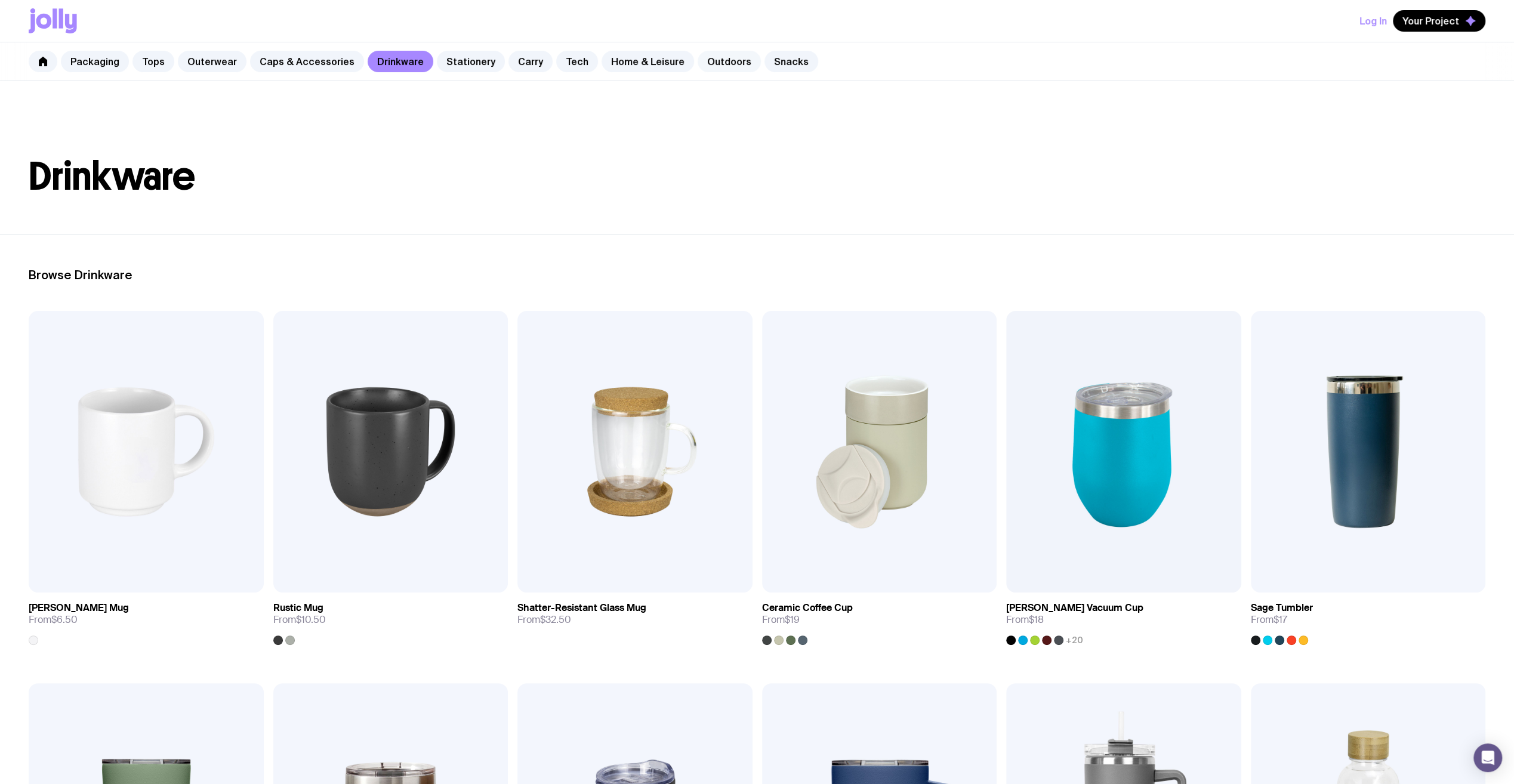
click at [702, 54] on link "Outdoors" at bounding box center [729, 61] width 63 height 21
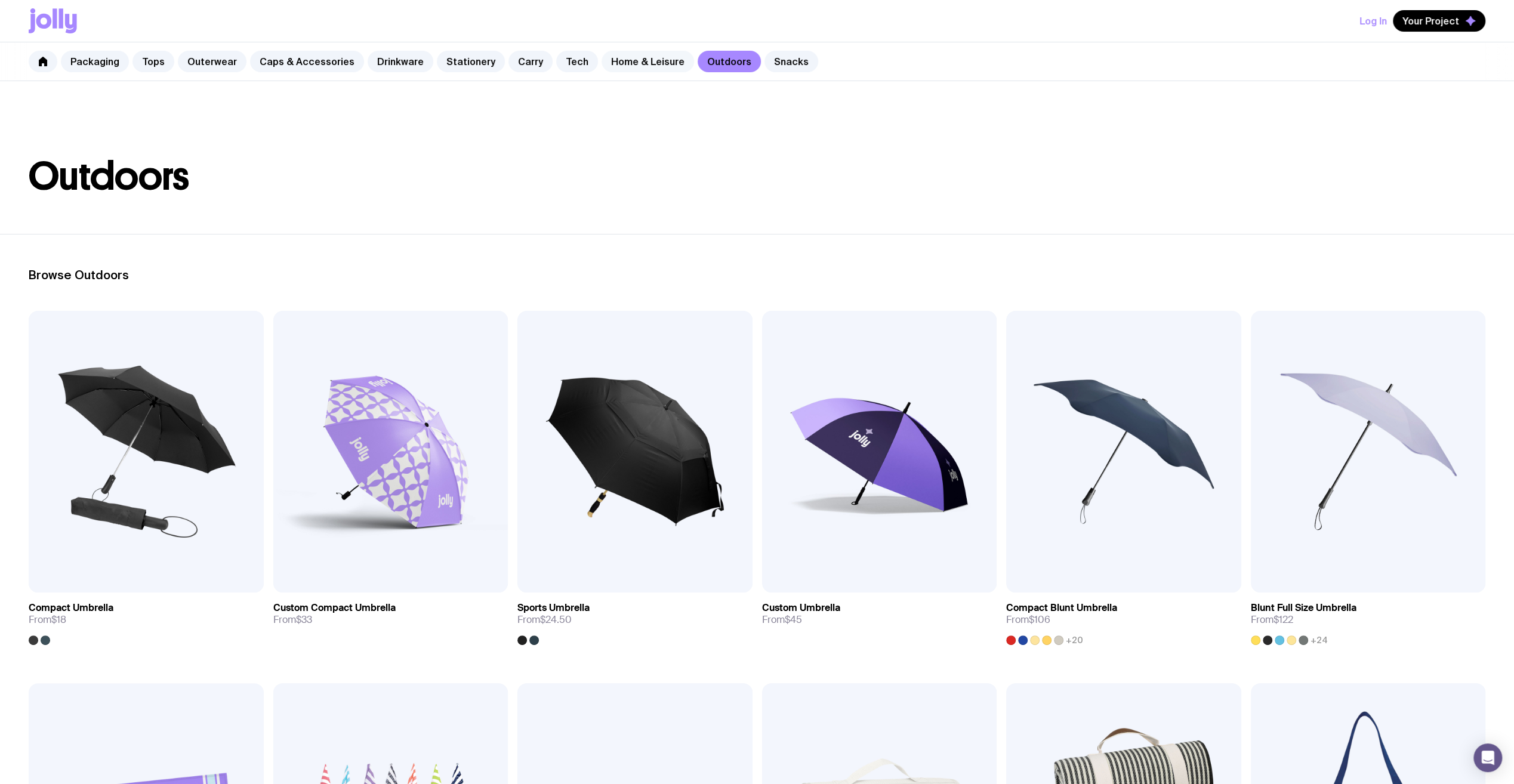
click at [635, 66] on link "Home & Leisure" at bounding box center [648, 61] width 92 height 21
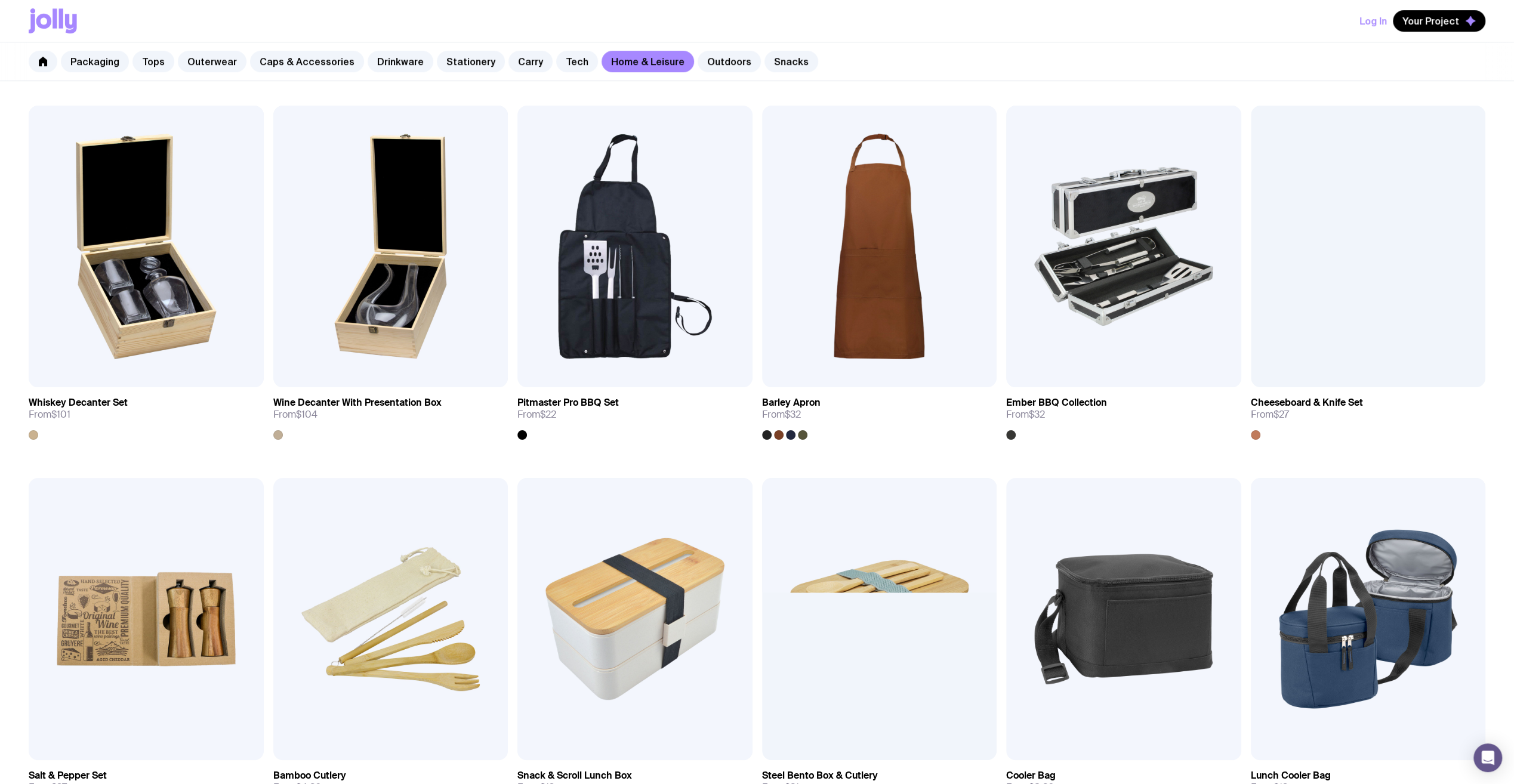
scroll to position [537, 0]
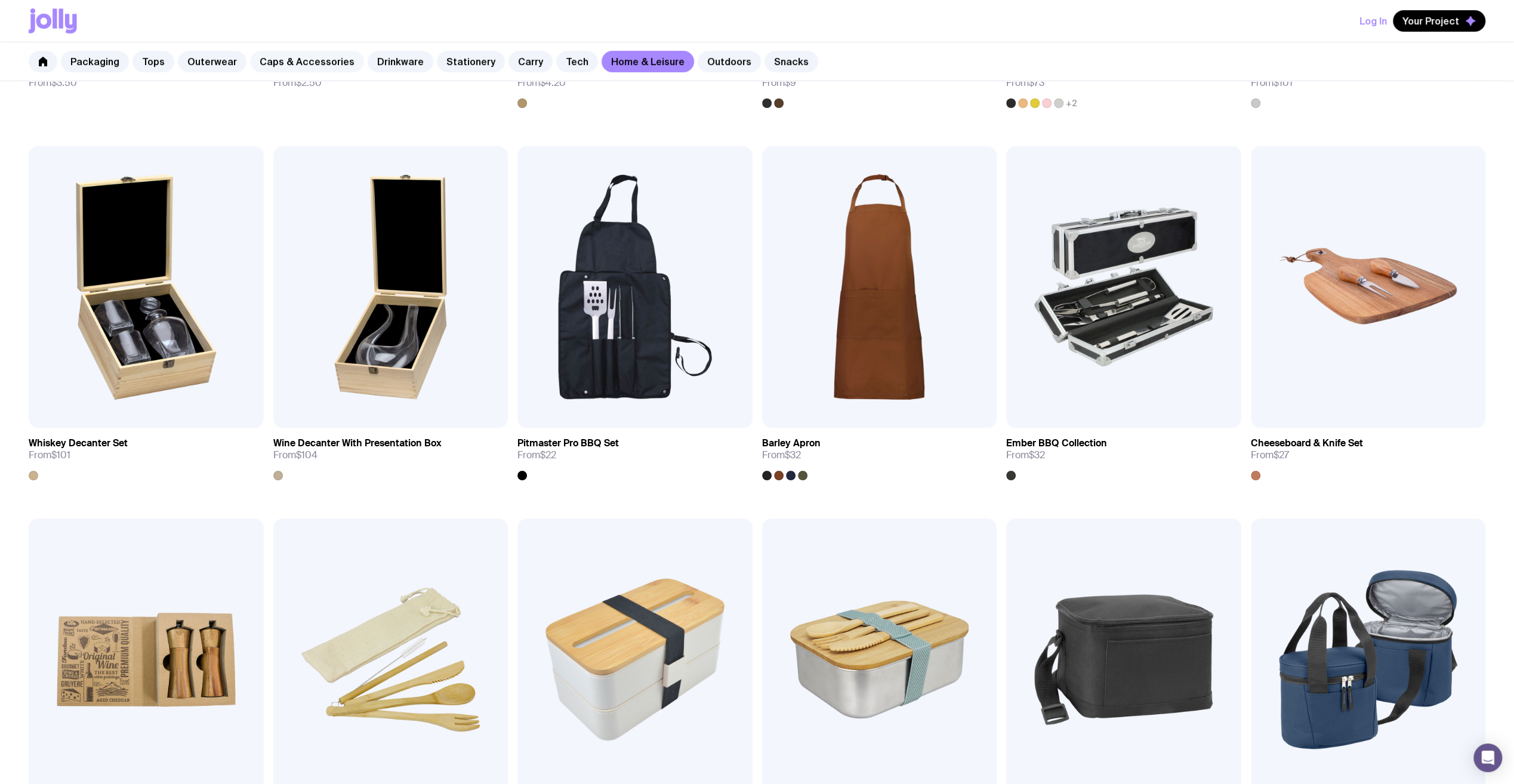
click at [274, 63] on link "Caps & Accessories" at bounding box center [307, 61] width 114 height 21
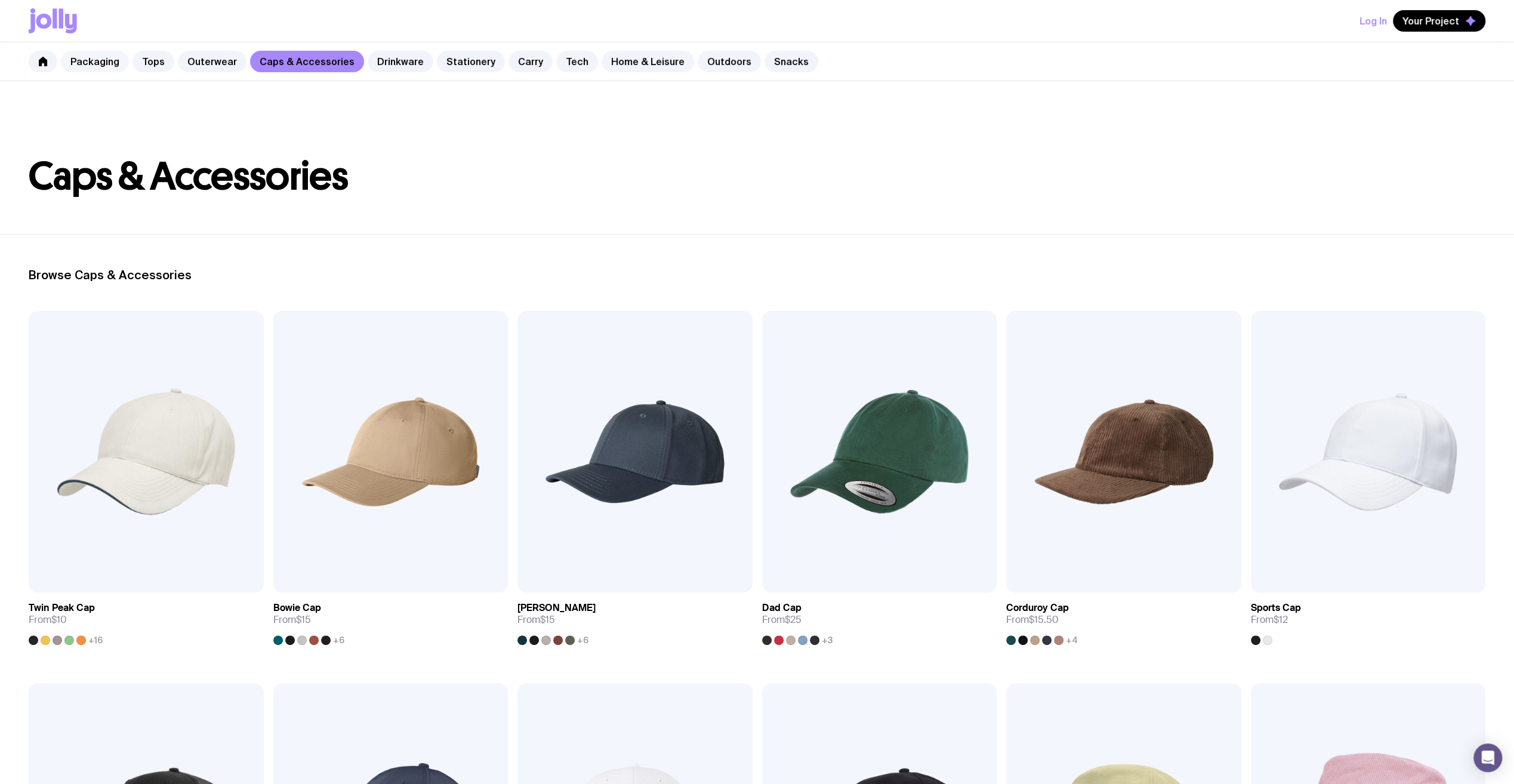
click at [95, 62] on link "Packaging" at bounding box center [95, 61] width 68 height 21
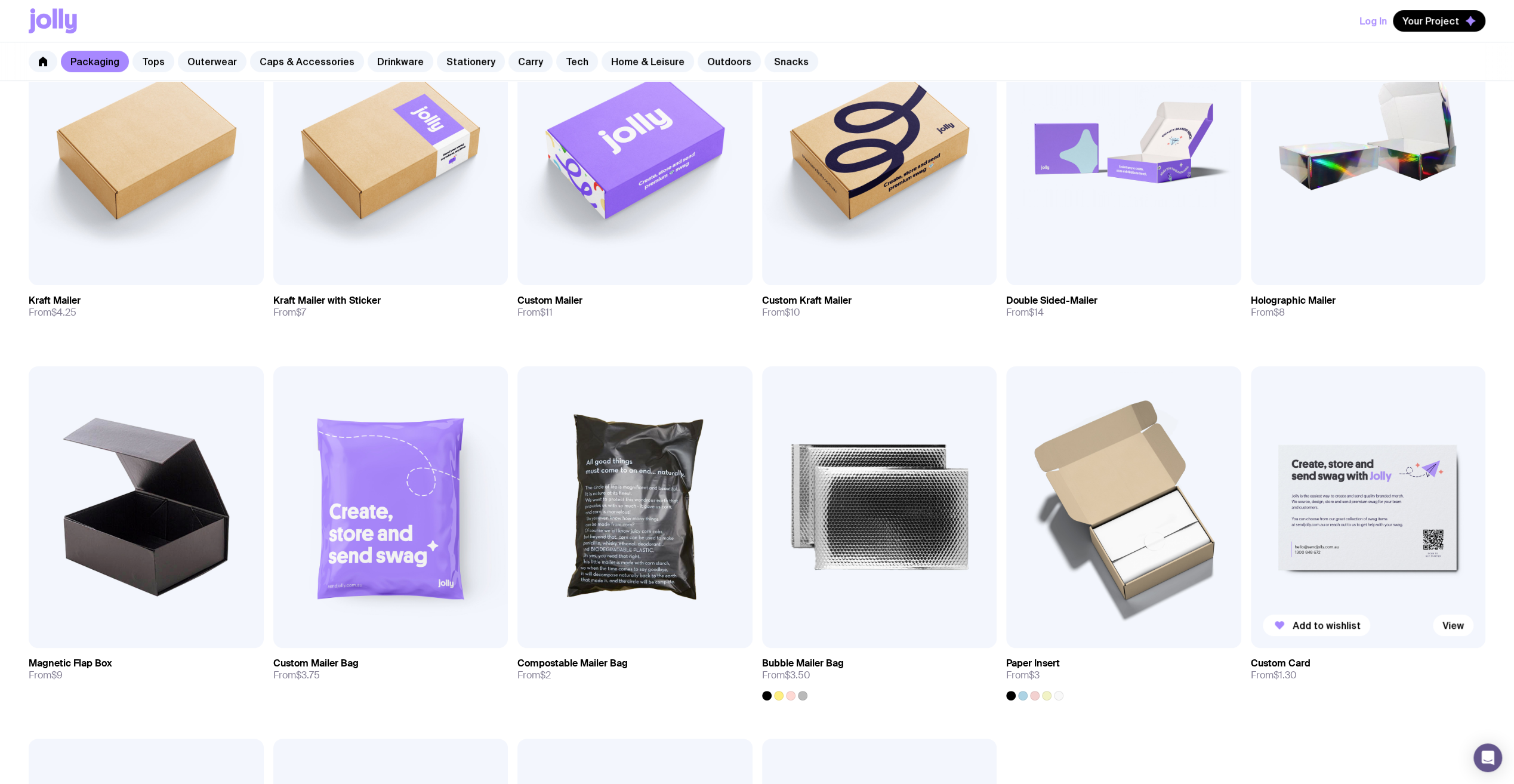
scroll to position [358, 0]
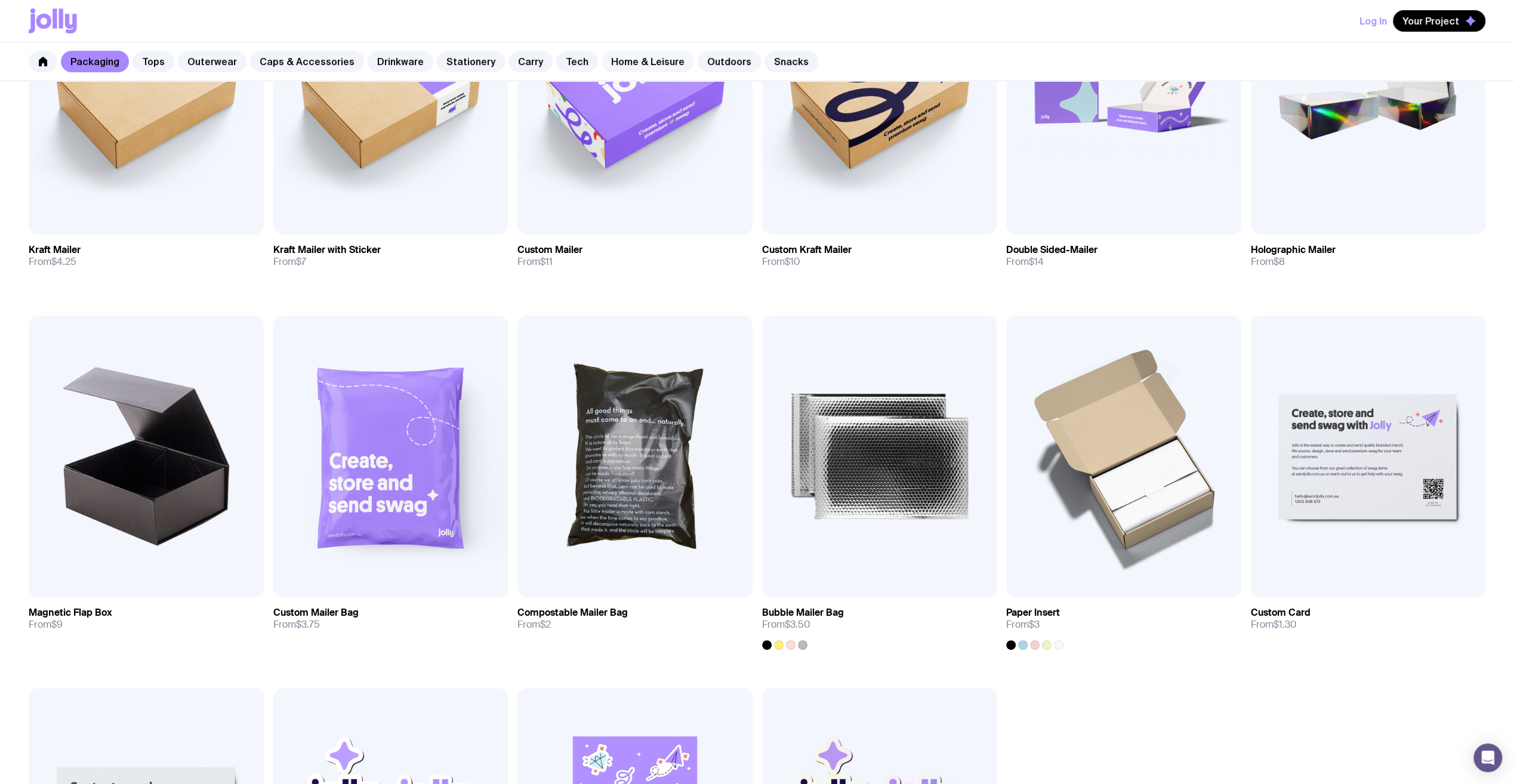
click at [642, 60] on link "Home & Leisure" at bounding box center [648, 61] width 92 height 21
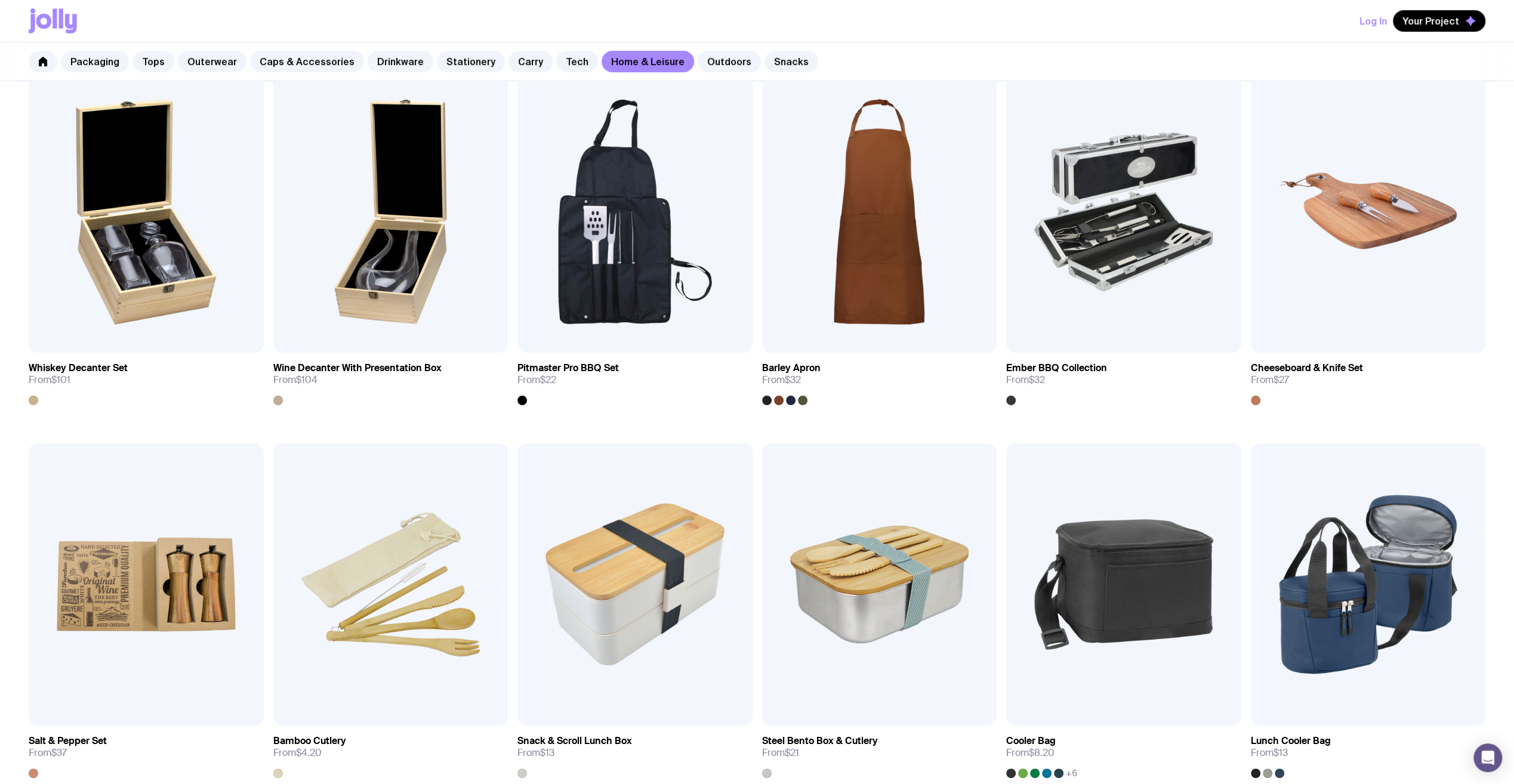
scroll to position [195, 0]
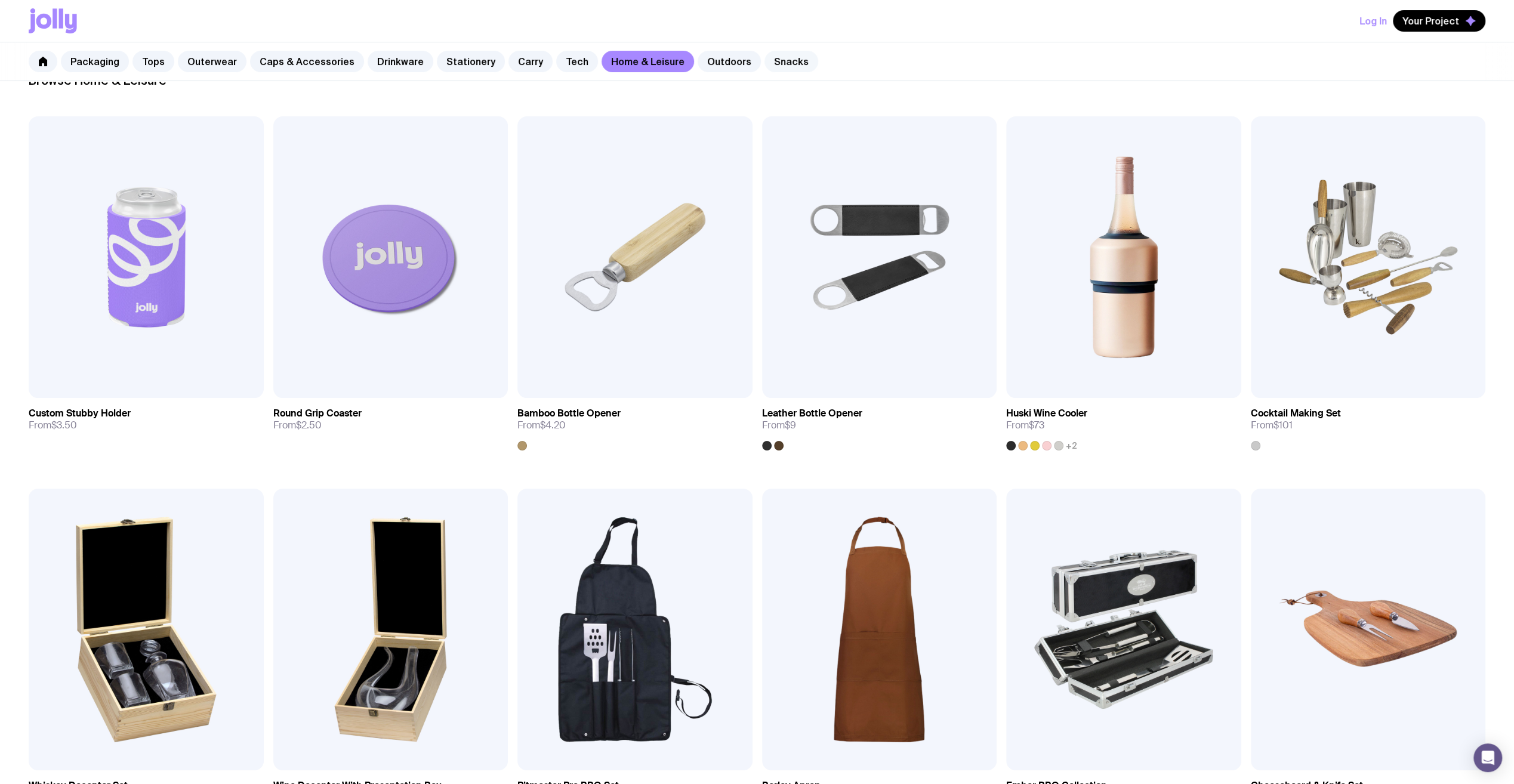
click at [765, 58] on link "Snacks" at bounding box center [792, 61] width 54 height 21
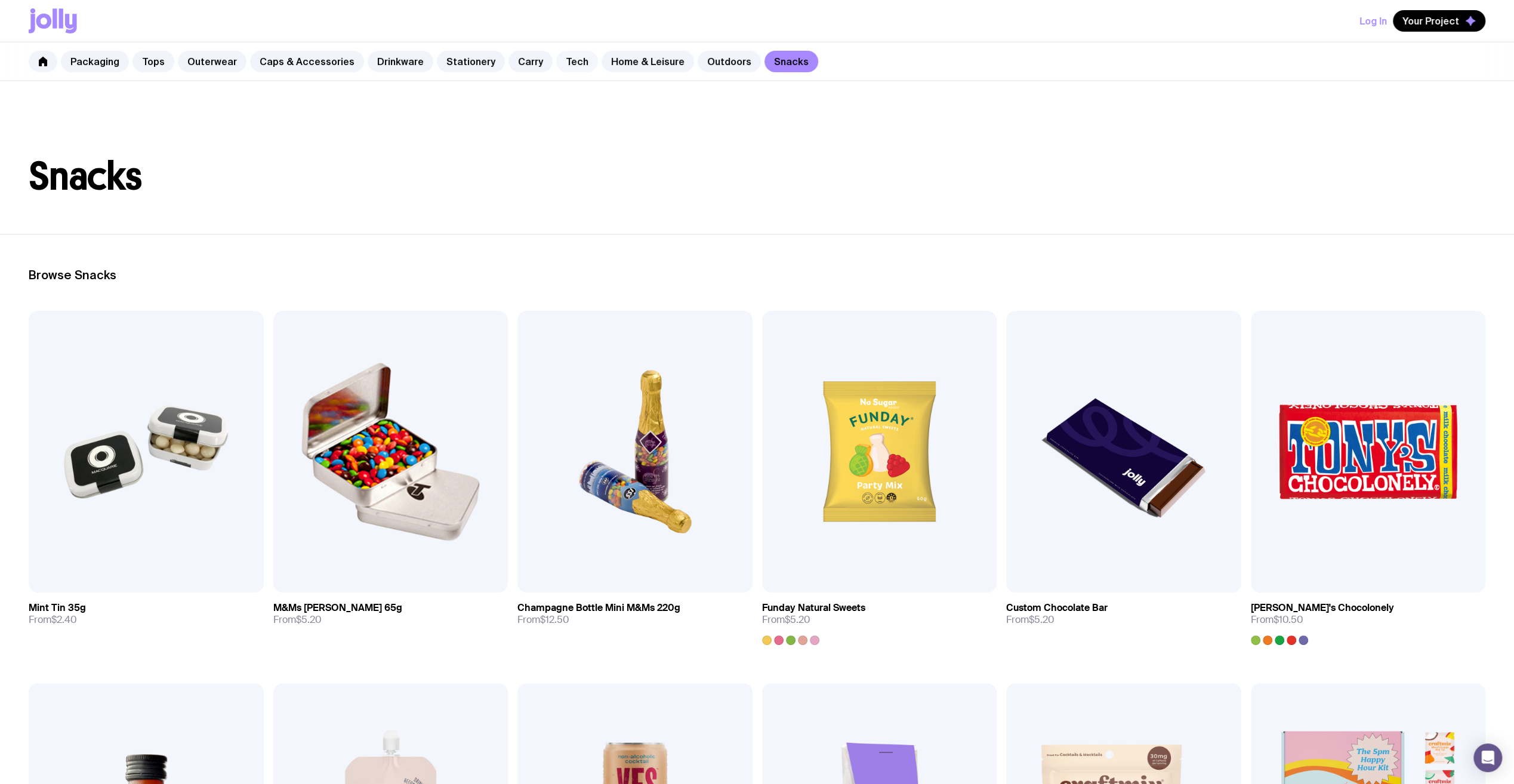
click at [561, 56] on link "Tech" at bounding box center [576, 61] width 42 height 21
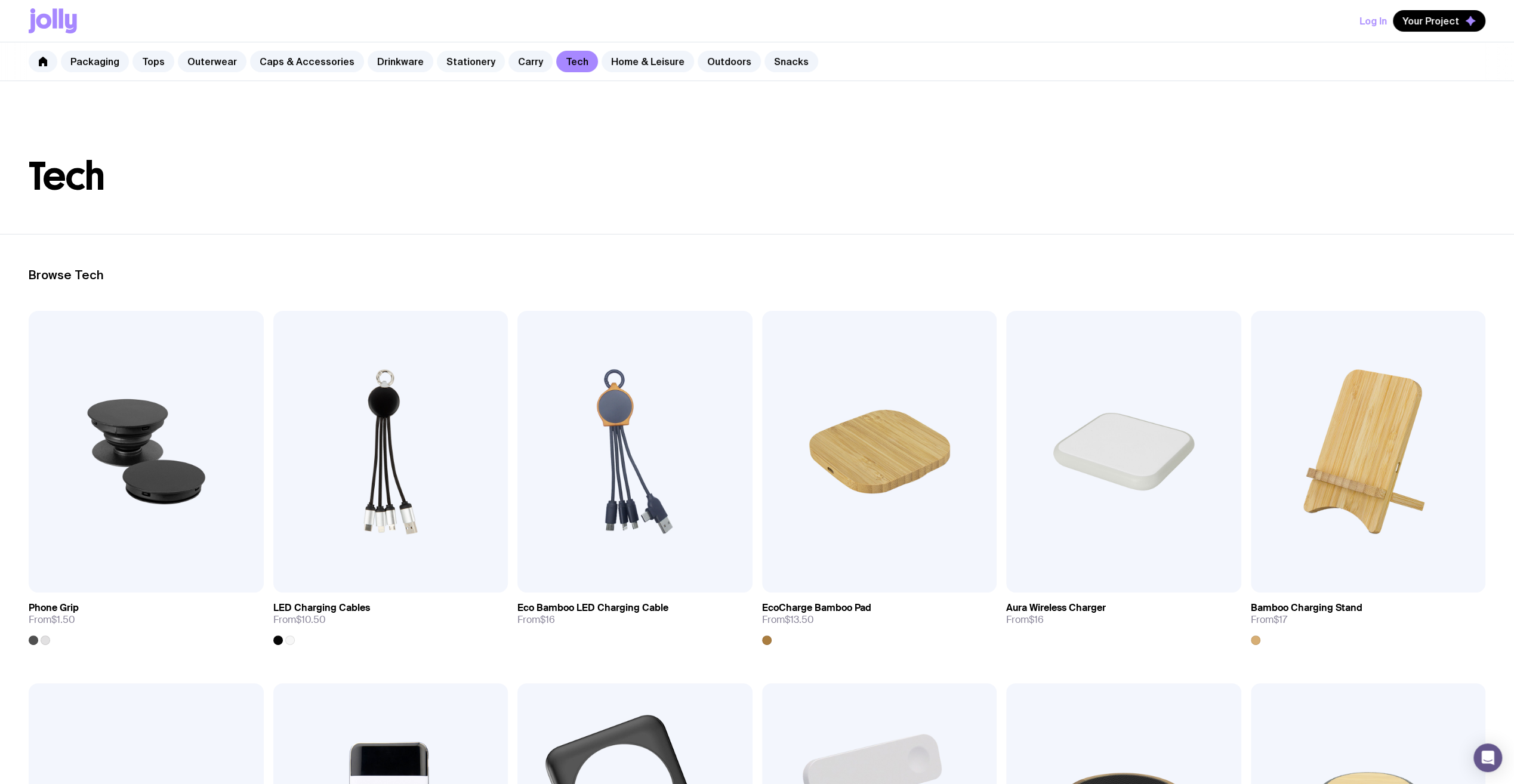
click at [442, 54] on link "Stationery" at bounding box center [471, 61] width 68 height 21
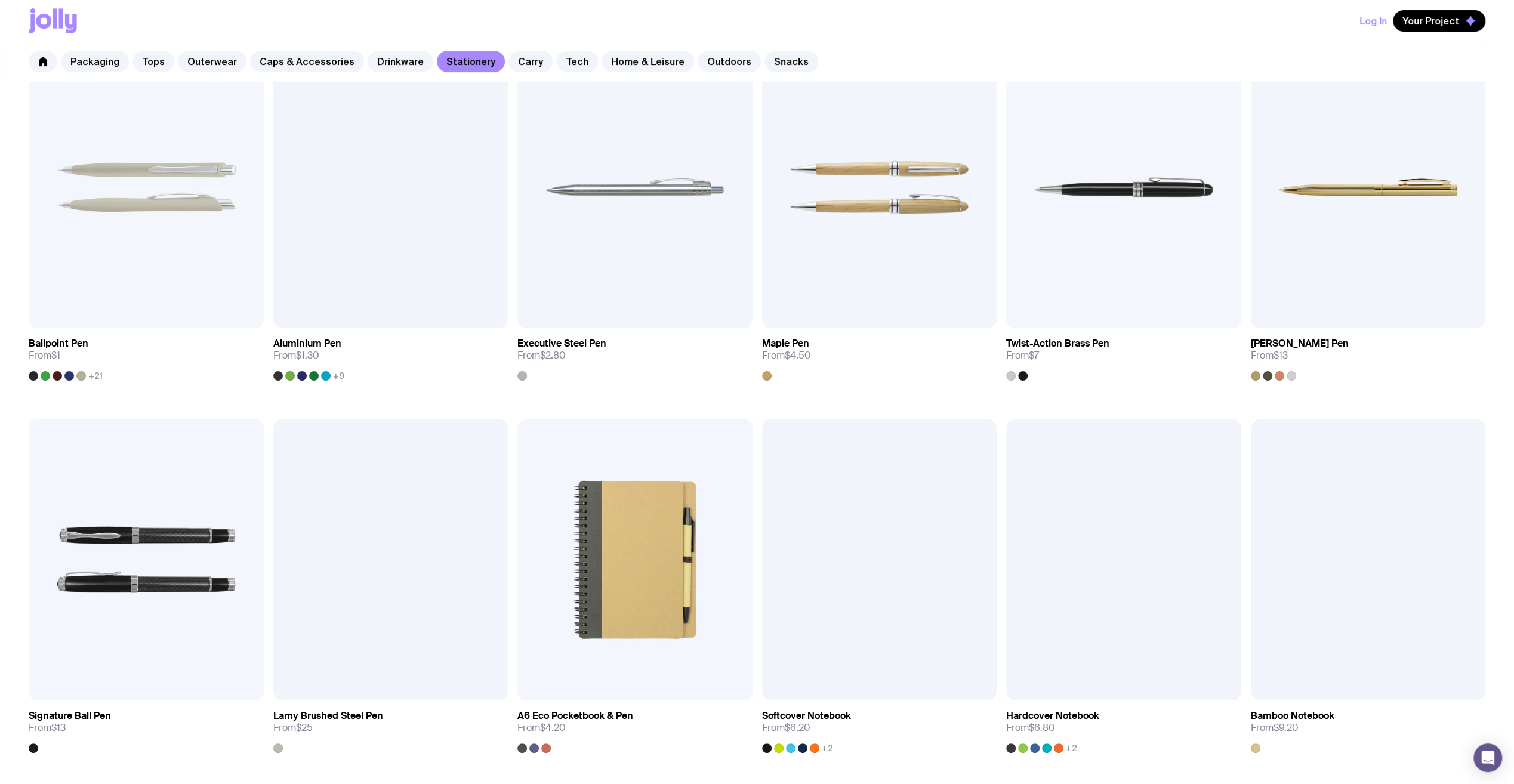
scroll to position [179, 0]
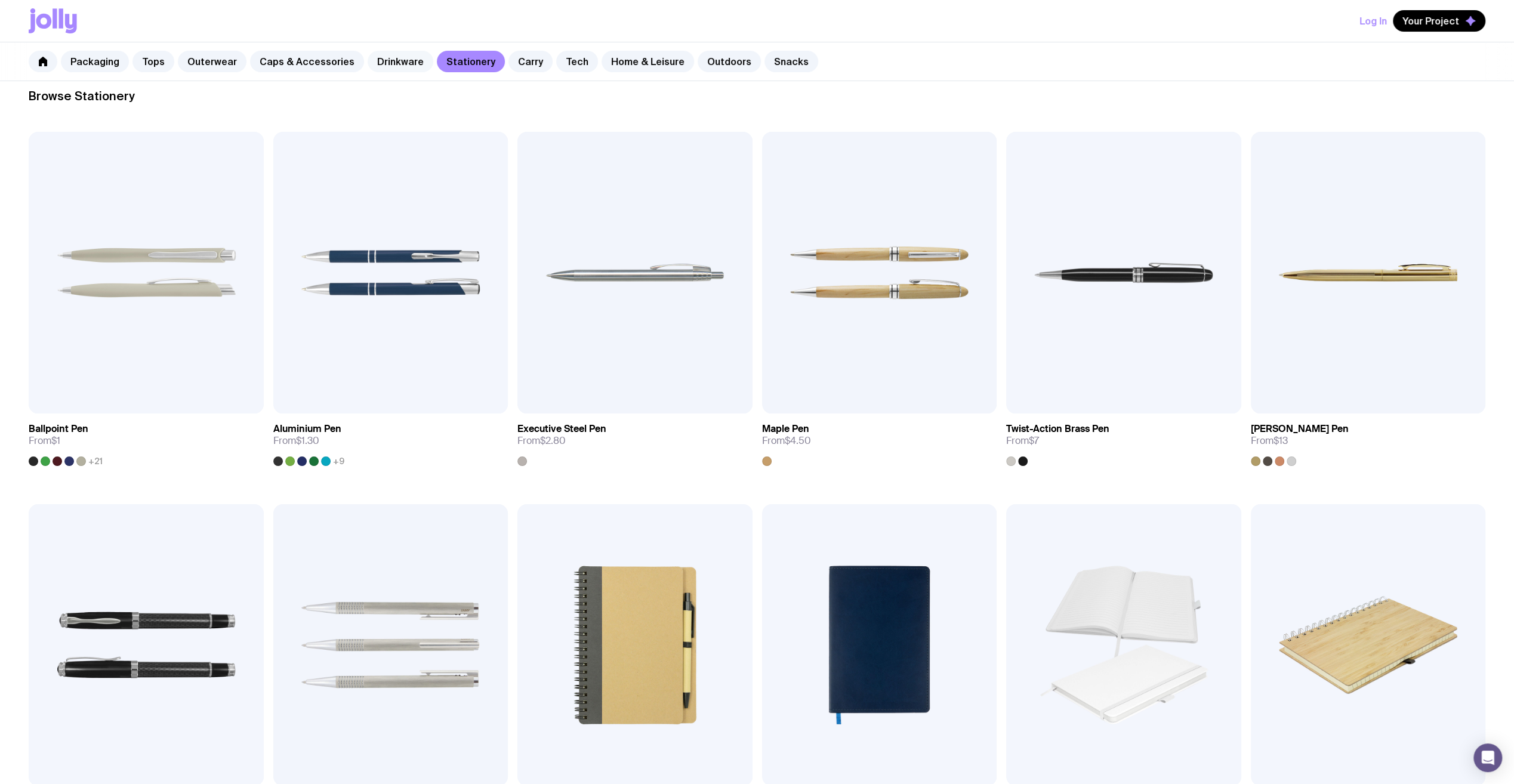
click at [382, 58] on link "Drinkware" at bounding box center [400, 61] width 66 height 21
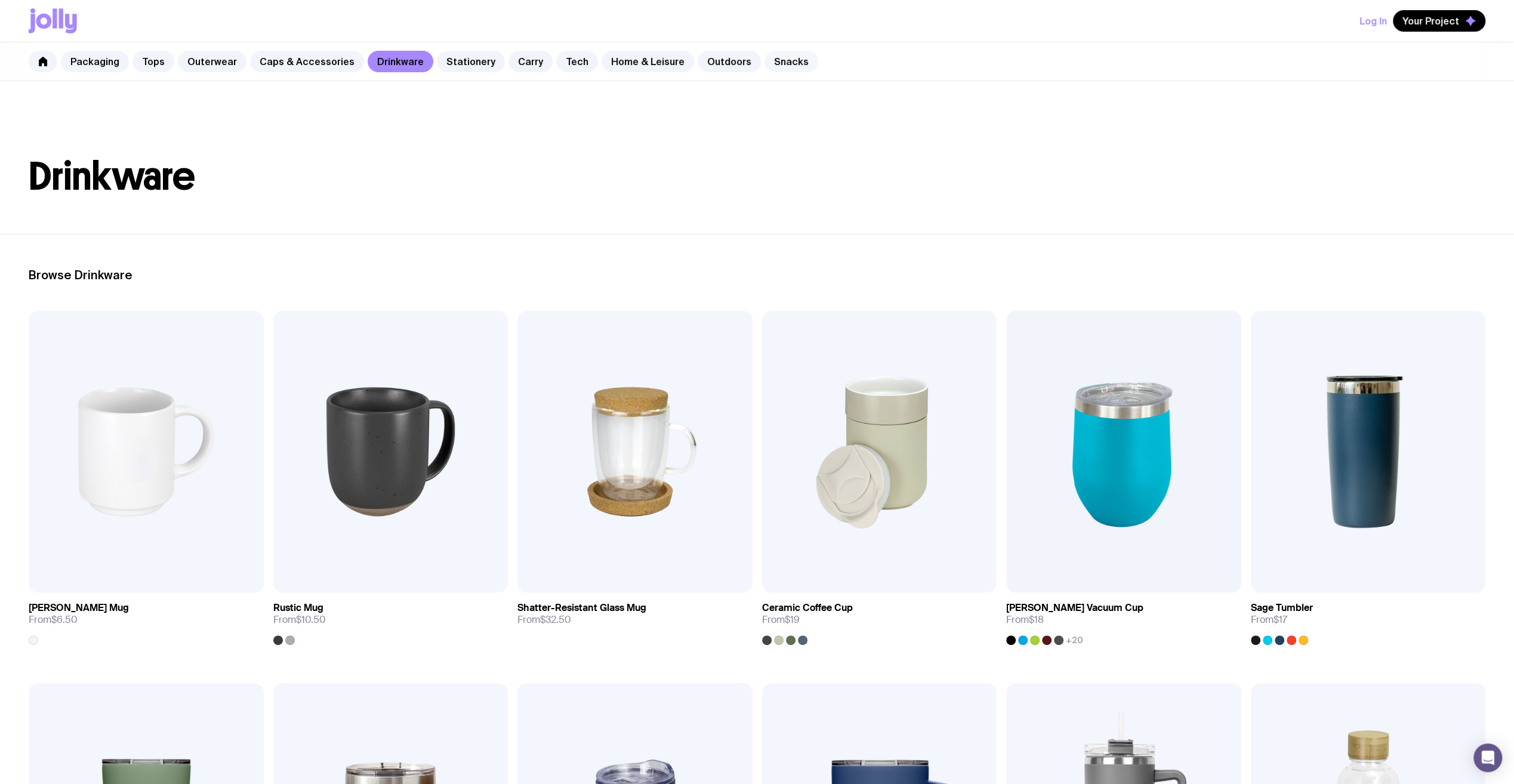
click at [775, 60] on link "Snacks" at bounding box center [792, 61] width 54 height 21
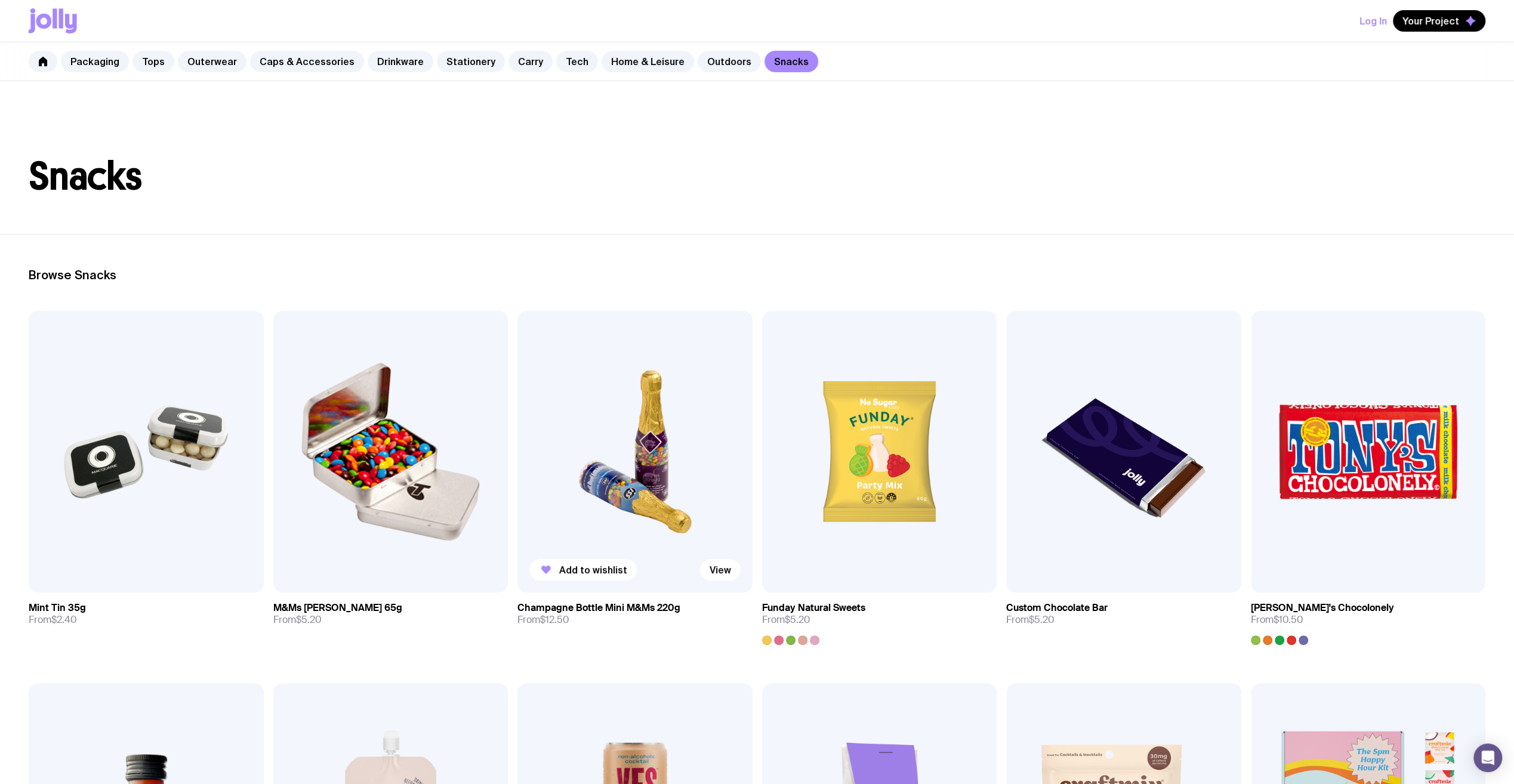
click at [626, 607] on h3 "Champagne Bottle Mini M&Ms 220g" at bounding box center [599, 608] width 163 height 12
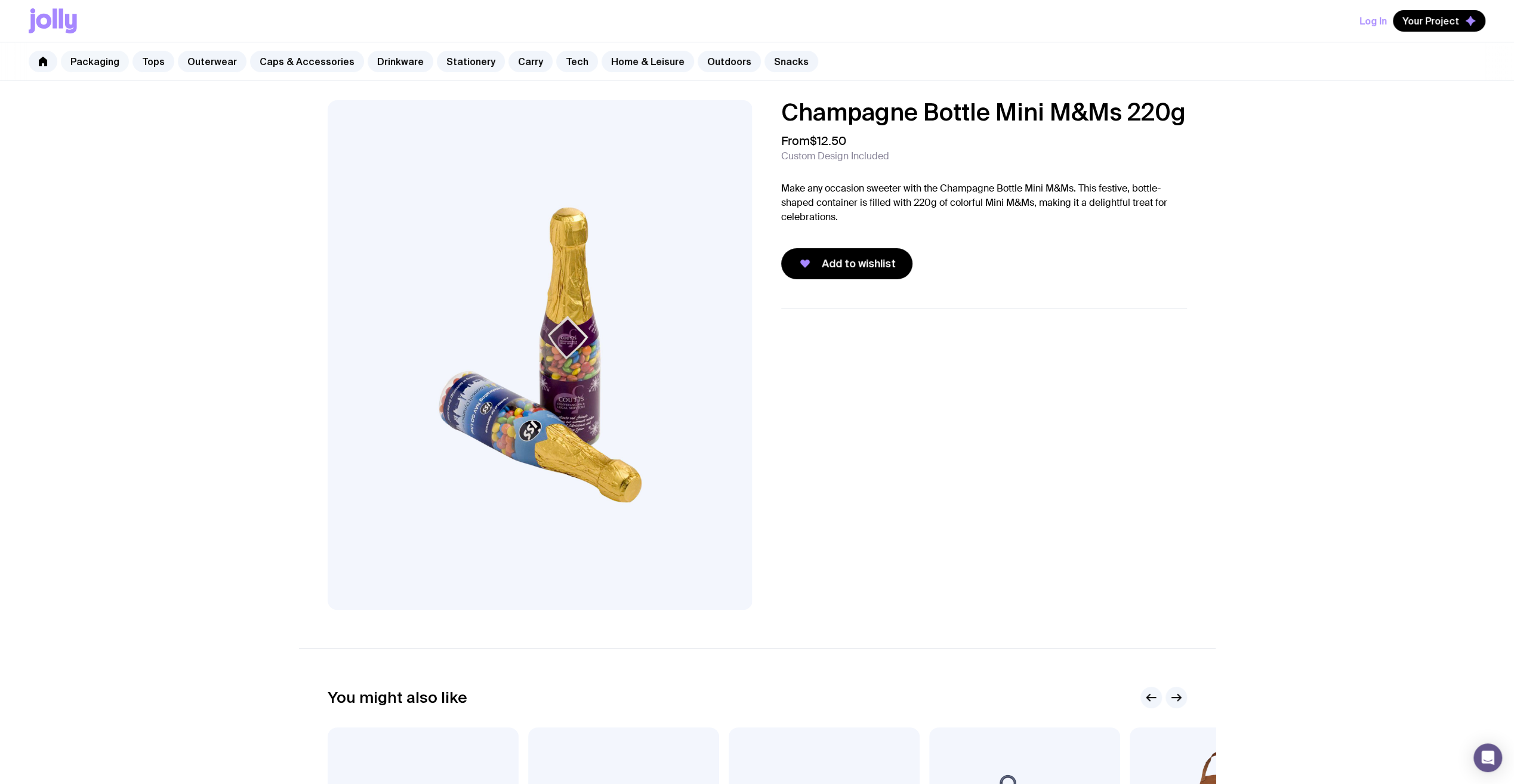
drag, startPoint x: 91, startPoint y: 65, endPoint x: 105, endPoint y: 70, distance: 14.9
click at [91, 65] on link "Packaging" at bounding box center [95, 61] width 68 height 21
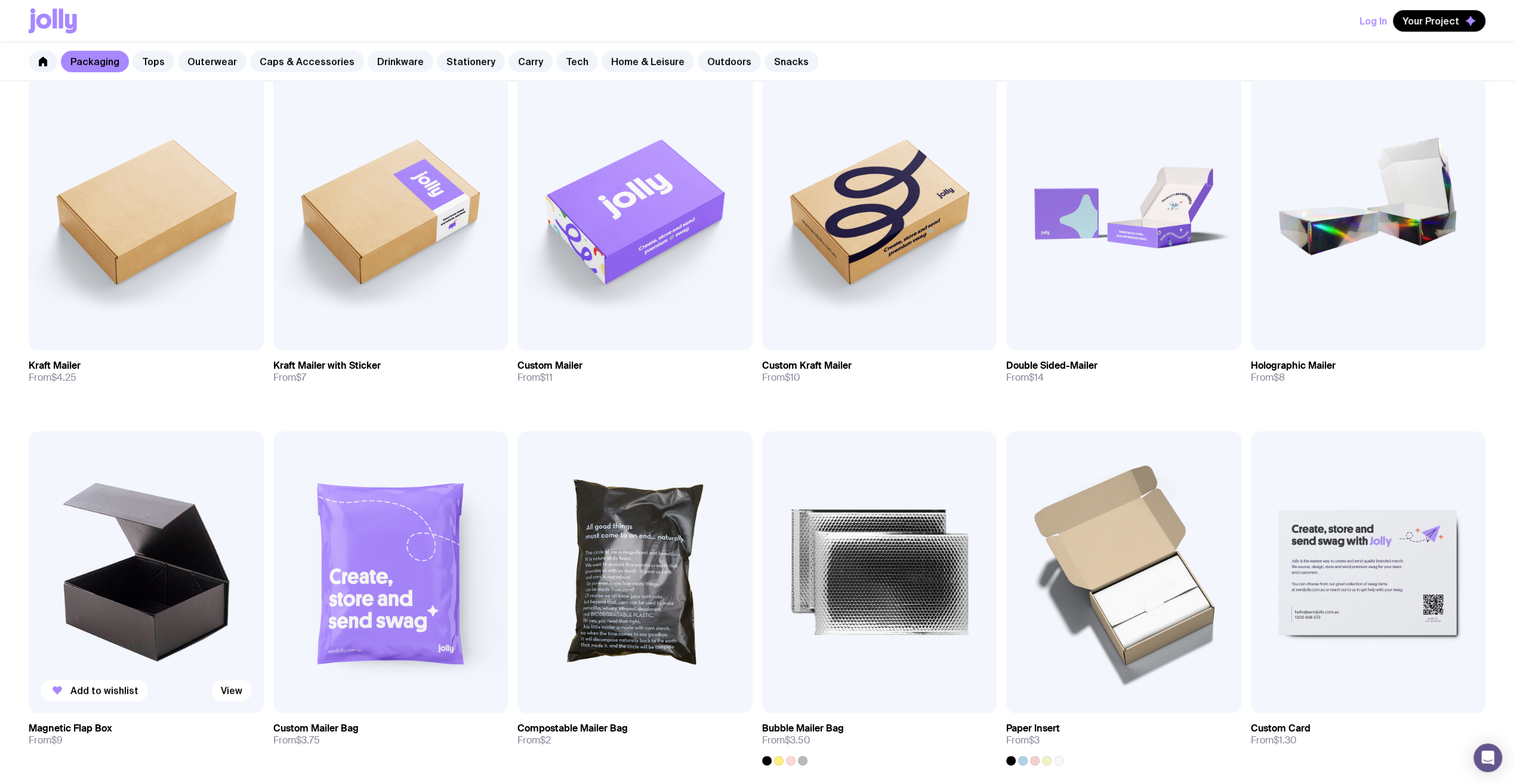
scroll to position [238, 0]
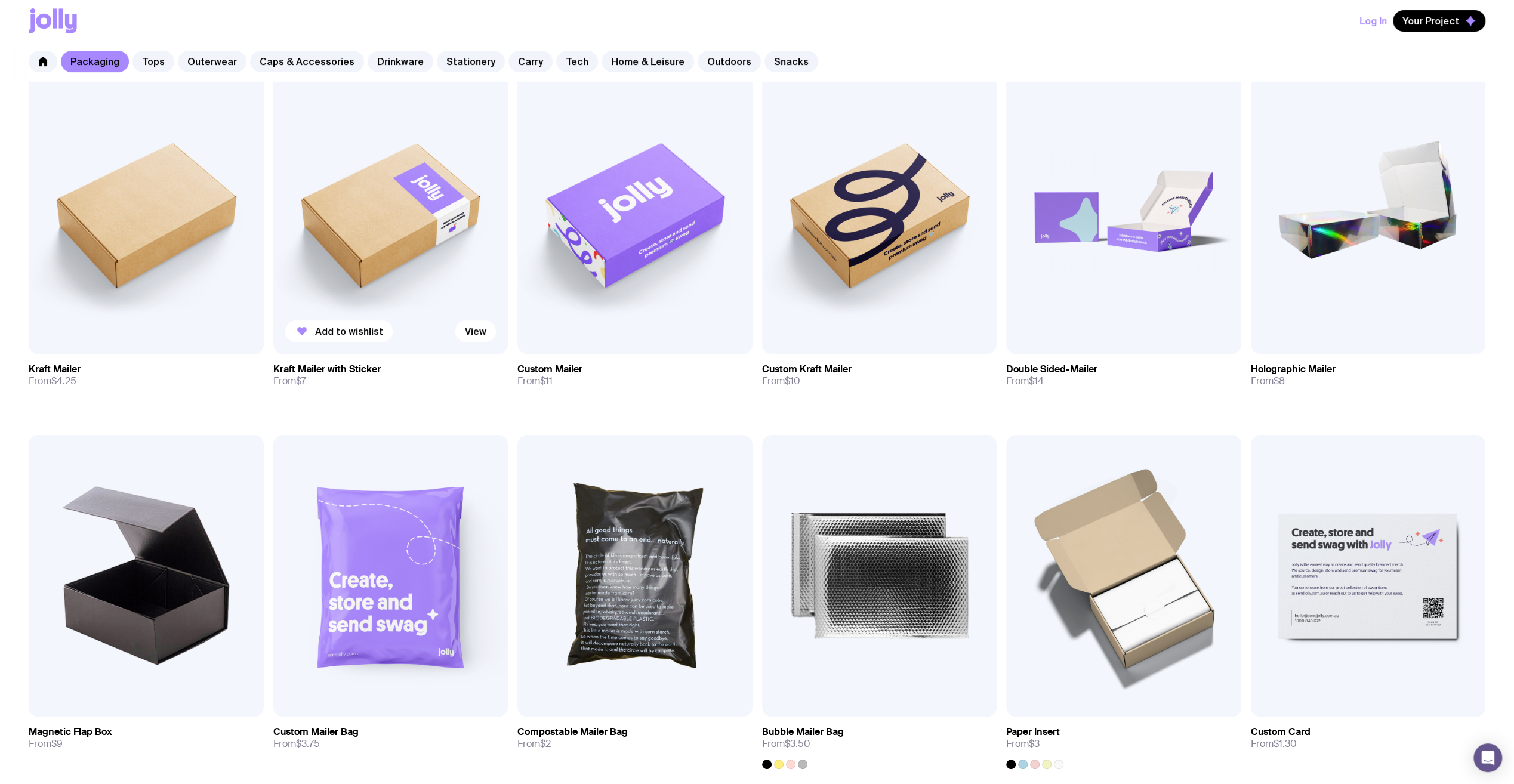
click at [395, 227] on img at bounding box center [391, 212] width 236 height 282
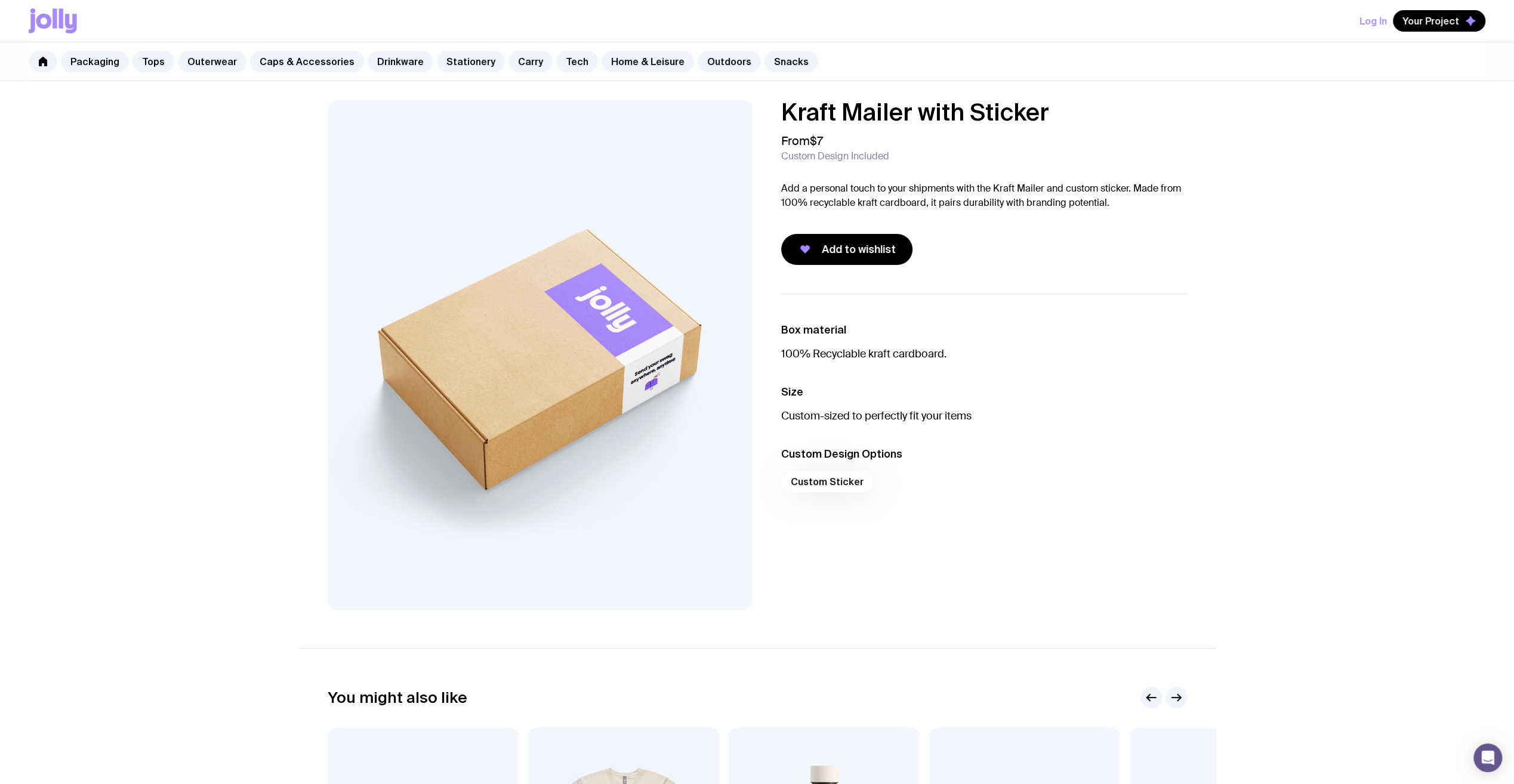
drag, startPoint x: 805, startPoint y: 189, endPoint x: 1135, endPoint y: 210, distance: 330.7
click at [1135, 210] on div "Kraft Mailer with Sticker From $7 Custom Design Included Add a personal touch t…" at bounding box center [984, 183] width 406 height 164
drag, startPoint x: 99, startPoint y: 60, endPoint x: 422, endPoint y: 164, distance: 339.3
click at [99, 60] on link "Packaging" at bounding box center [95, 61] width 68 height 21
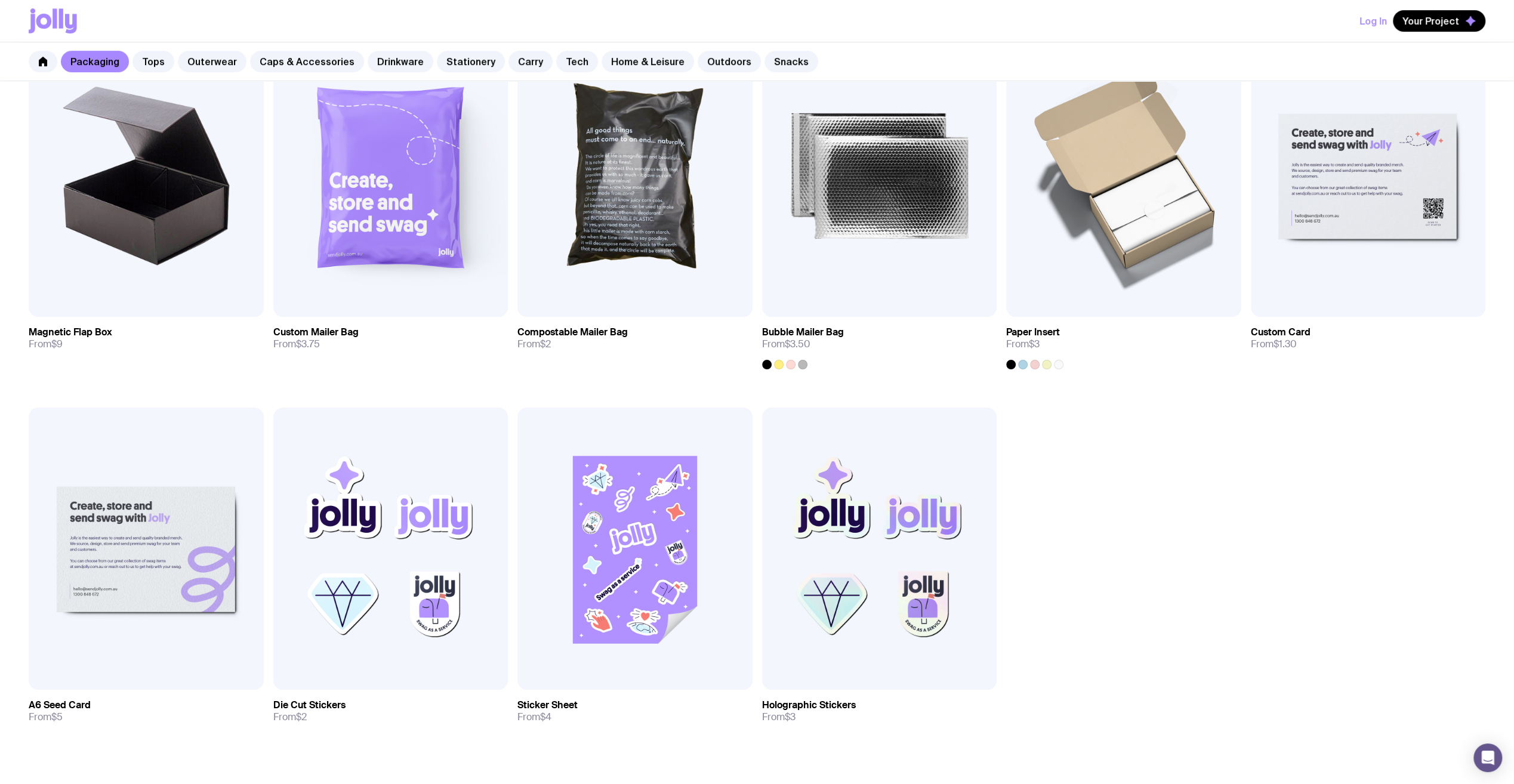
scroll to position [597, 0]
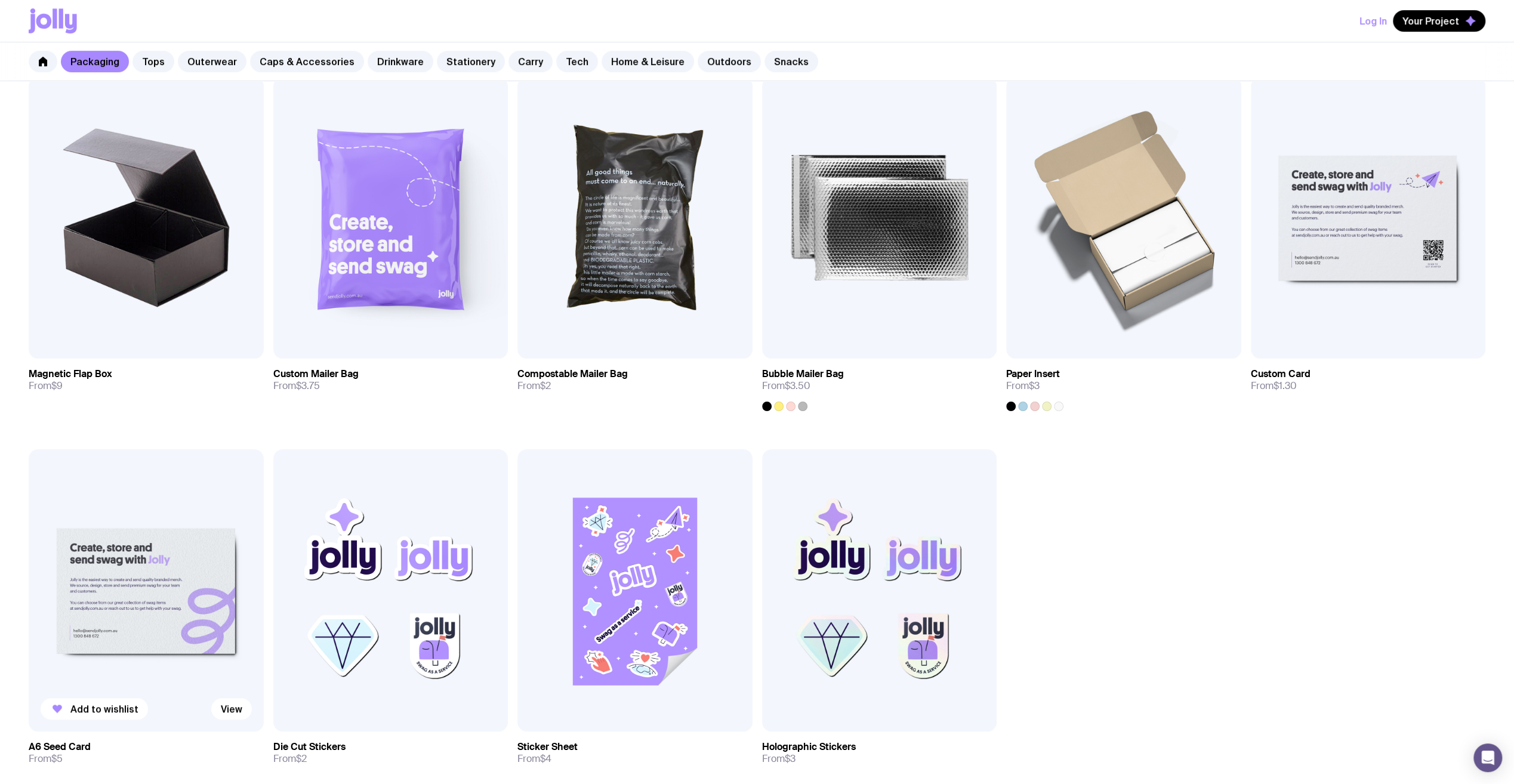
click at [142, 596] on img at bounding box center [146, 590] width 236 height 282
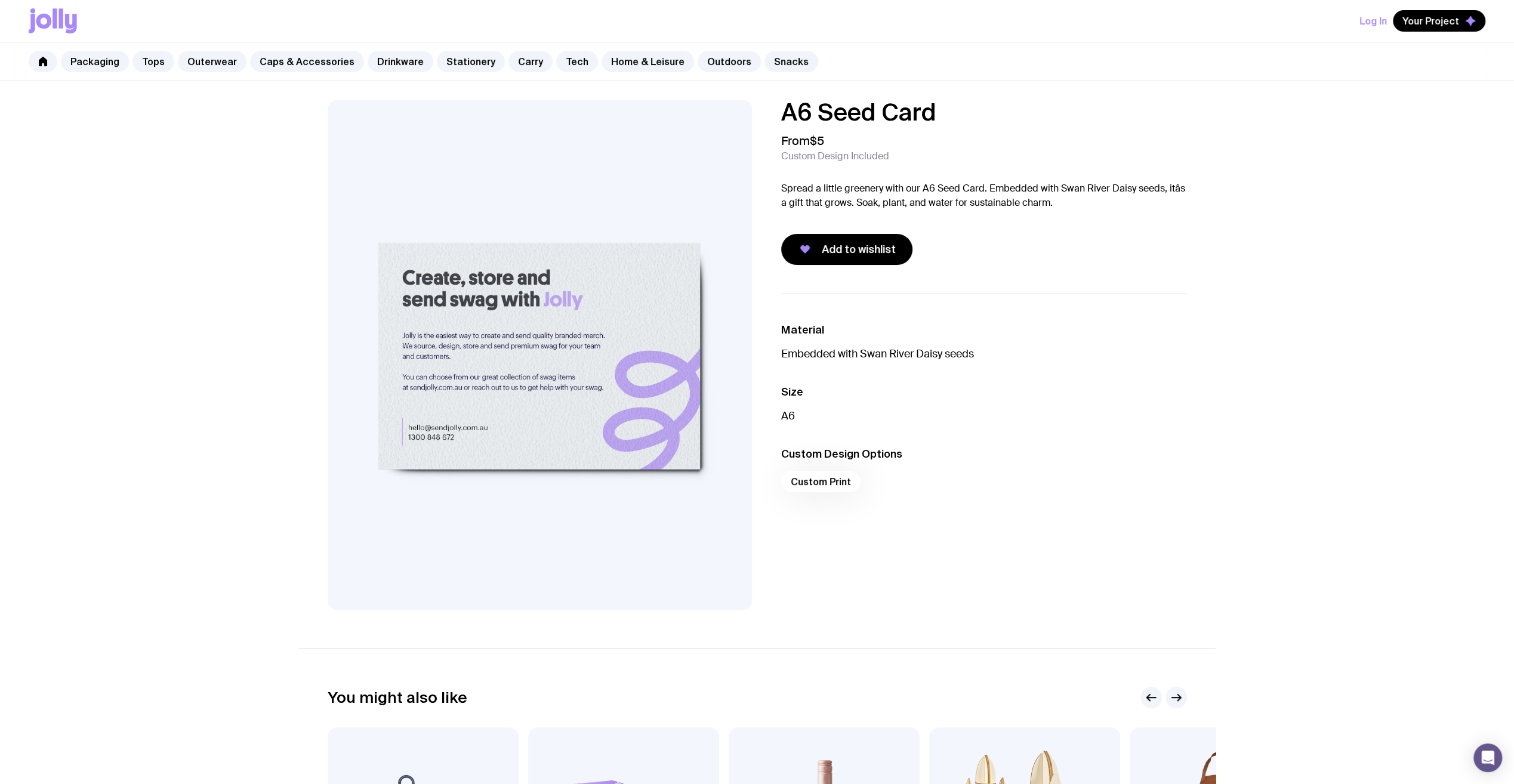
drag, startPoint x: 809, startPoint y: 184, endPoint x: 1090, endPoint y: 196, distance: 281.3
click at [1090, 196] on p "Spread a little greenery with our A6 Seed Card. Embedded with Swan River Daisy …" at bounding box center [984, 195] width 406 height 29
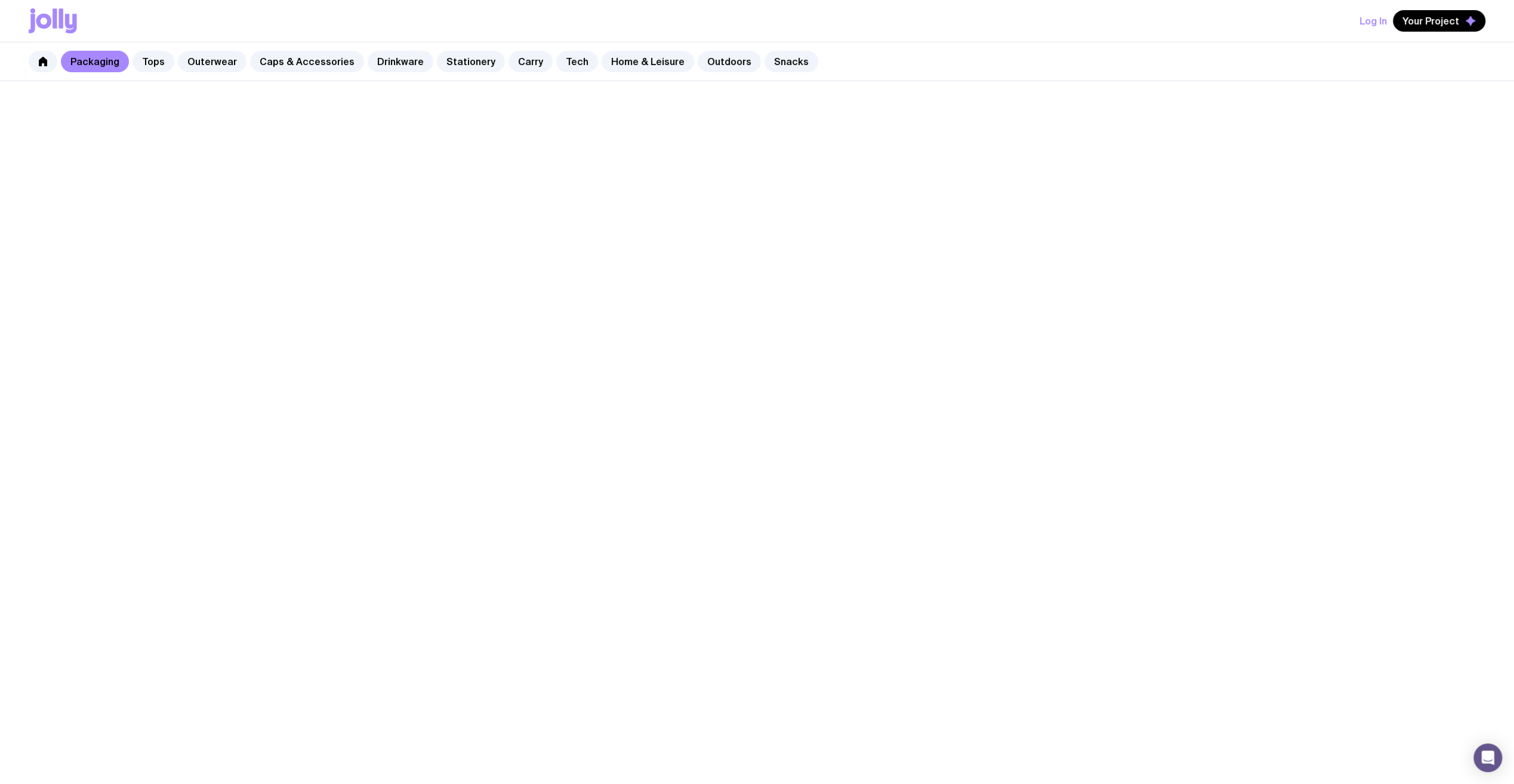
scroll to position [413, 0]
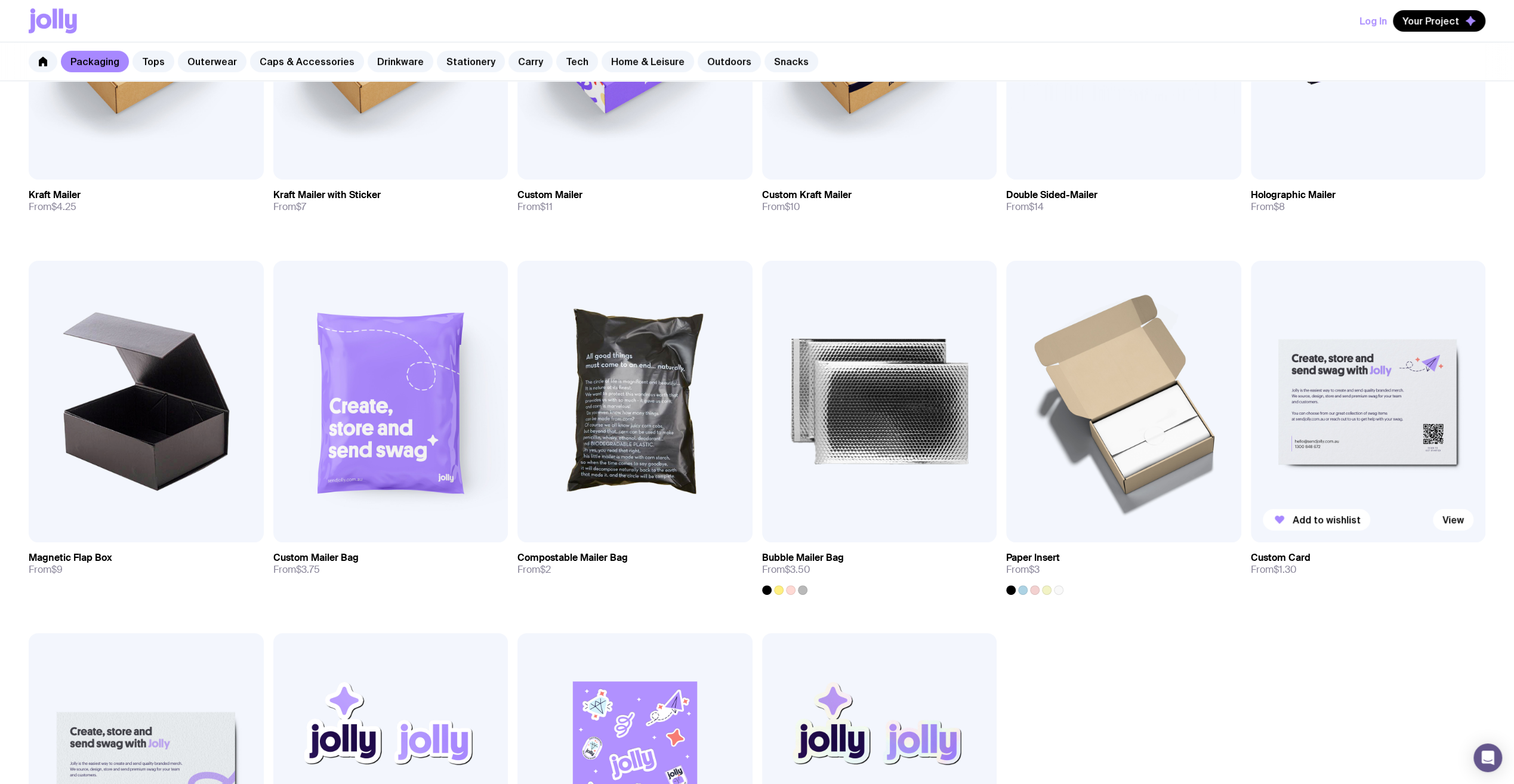
click at [1363, 392] on img at bounding box center [1368, 401] width 236 height 282
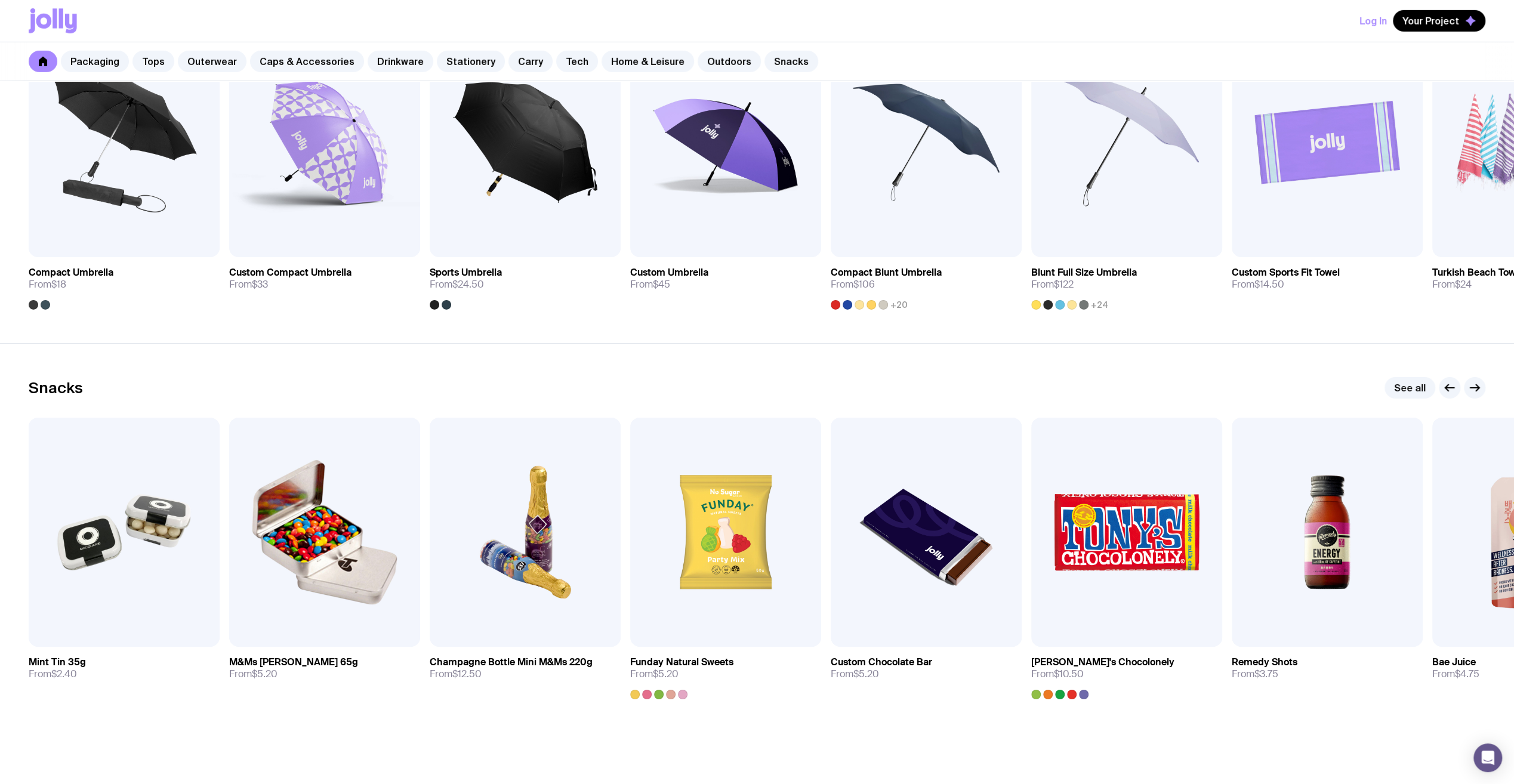
scroll to position [3873, 0]
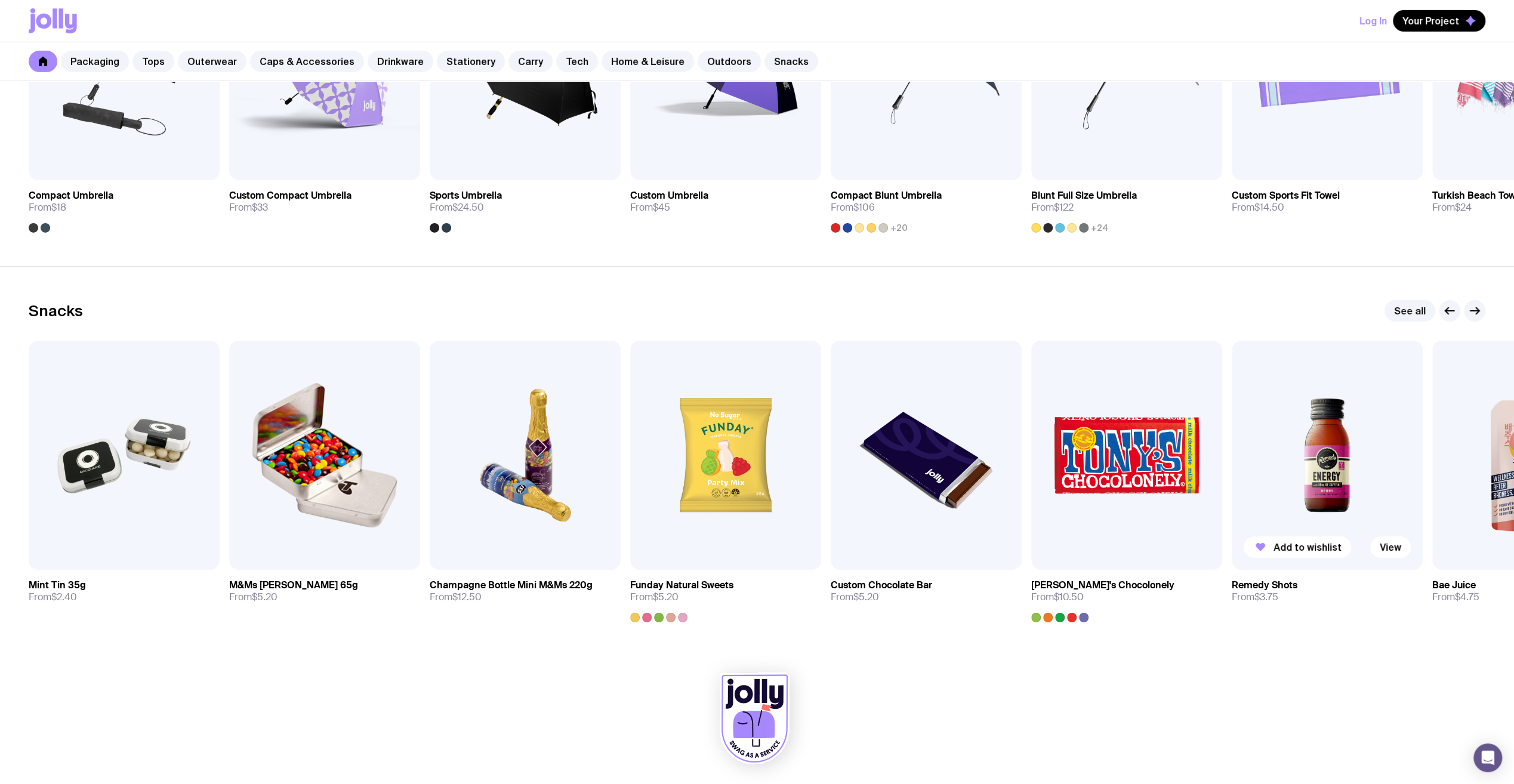
click at [1349, 475] on img at bounding box center [1327, 455] width 191 height 229
